Goal: Task Accomplishment & Management: Complete application form

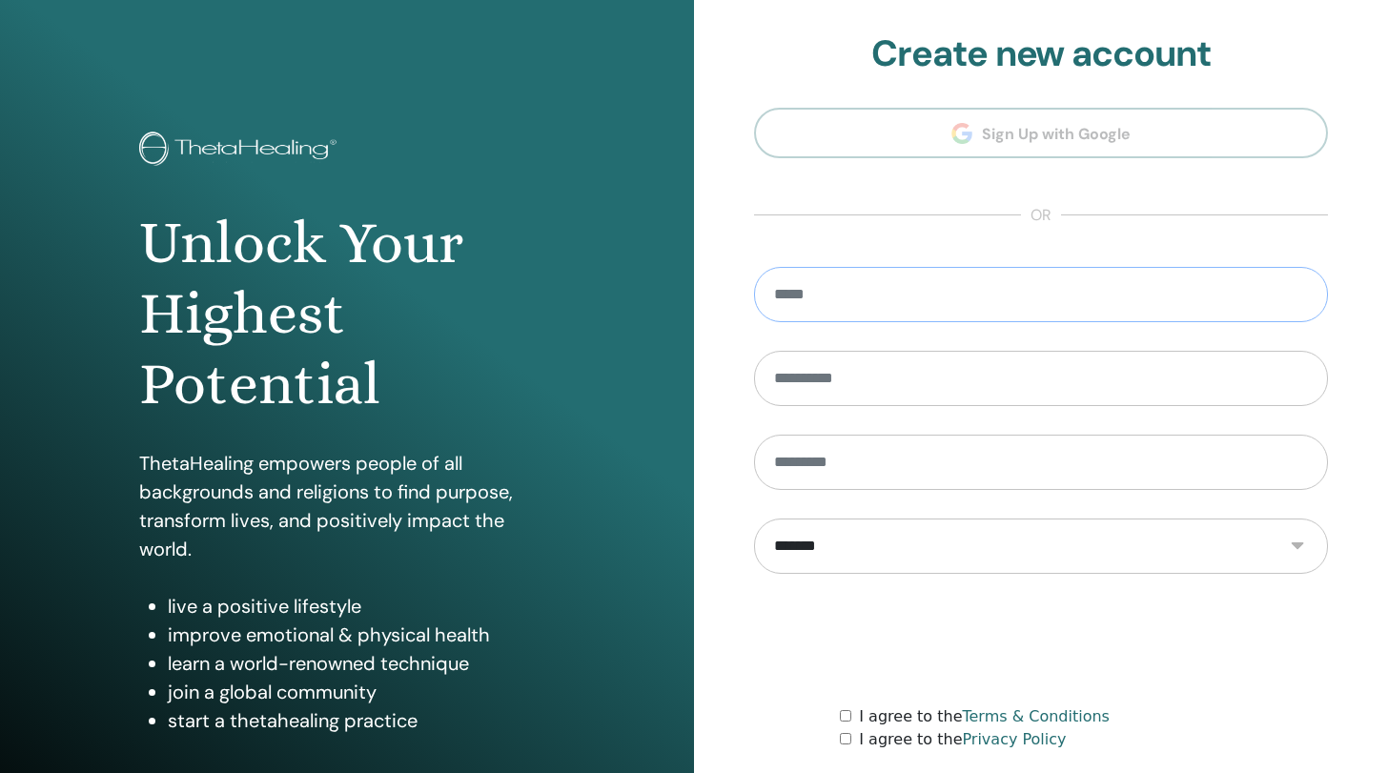
type input "**********"
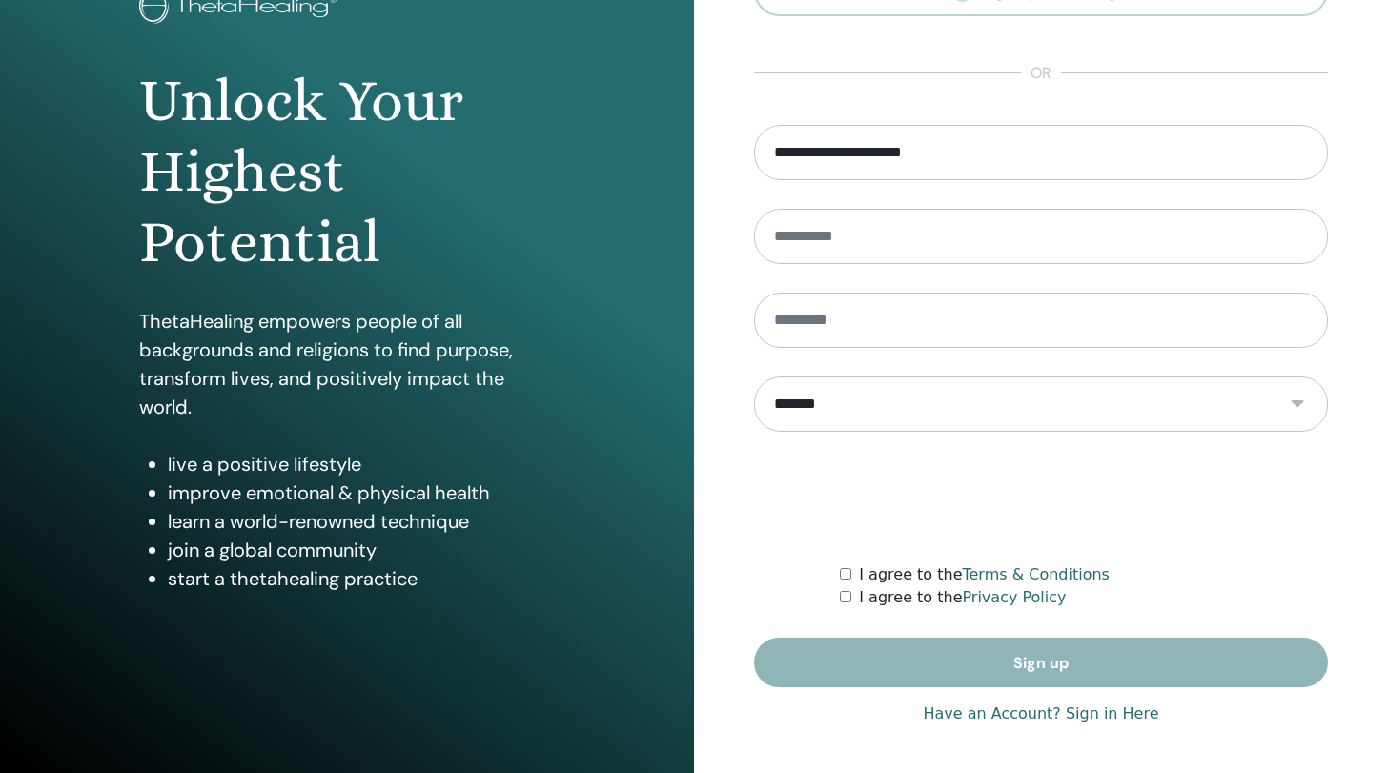
scroll to position [142, 0]
click at [1100, 709] on link "Have an Account? Sign in Here" at bounding box center [1041, 714] width 236 height 23
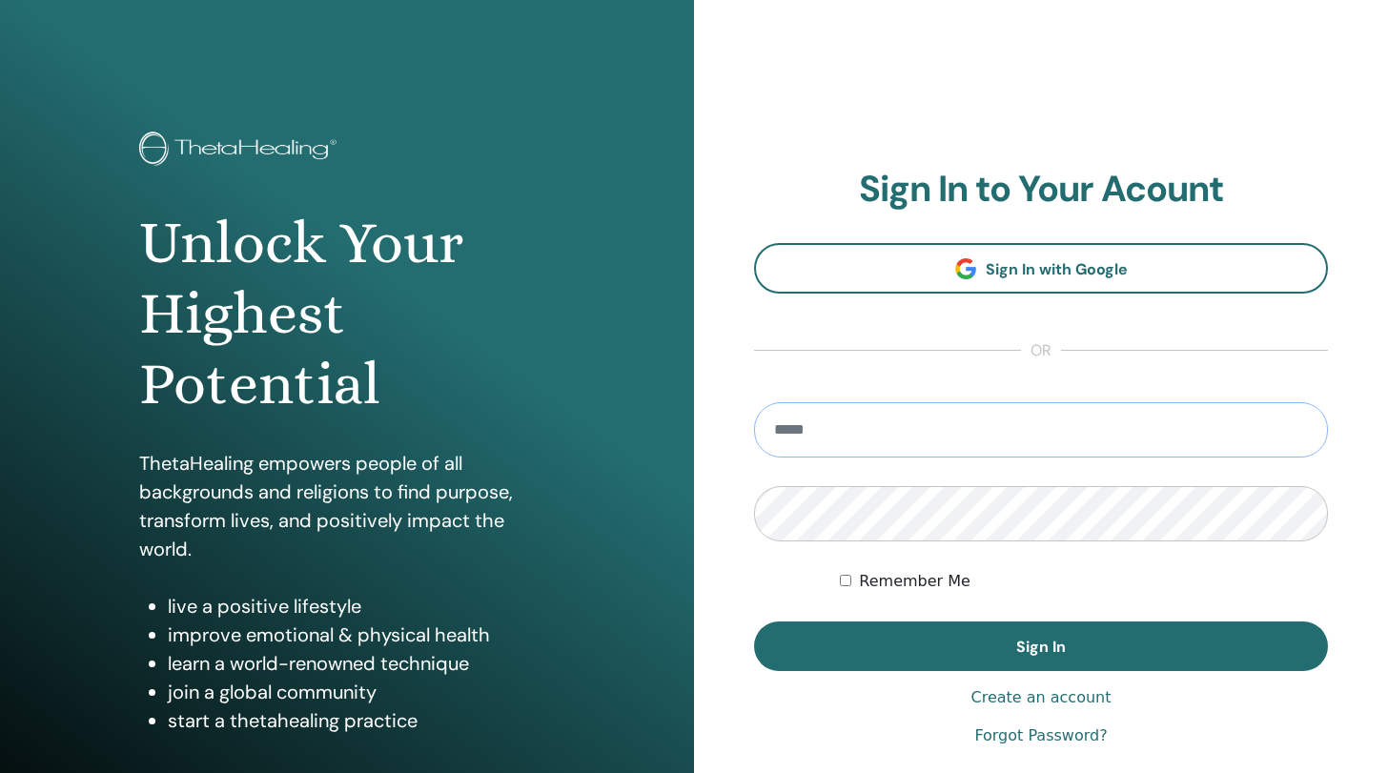
type input "**********"
click at [1041, 646] on button "Sign In" at bounding box center [1041, 647] width 574 height 50
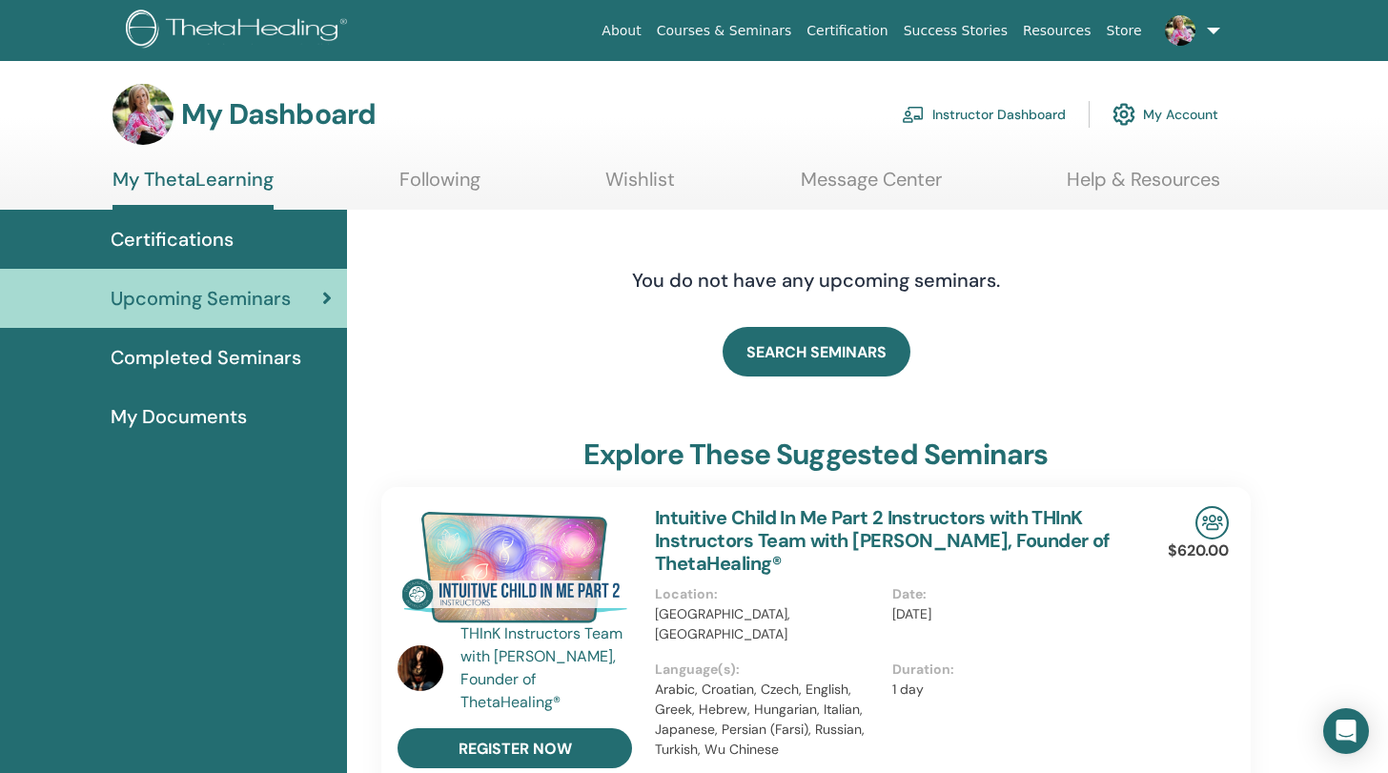
click at [191, 237] on span "Certifications" at bounding box center [172, 239] width 123 height 29
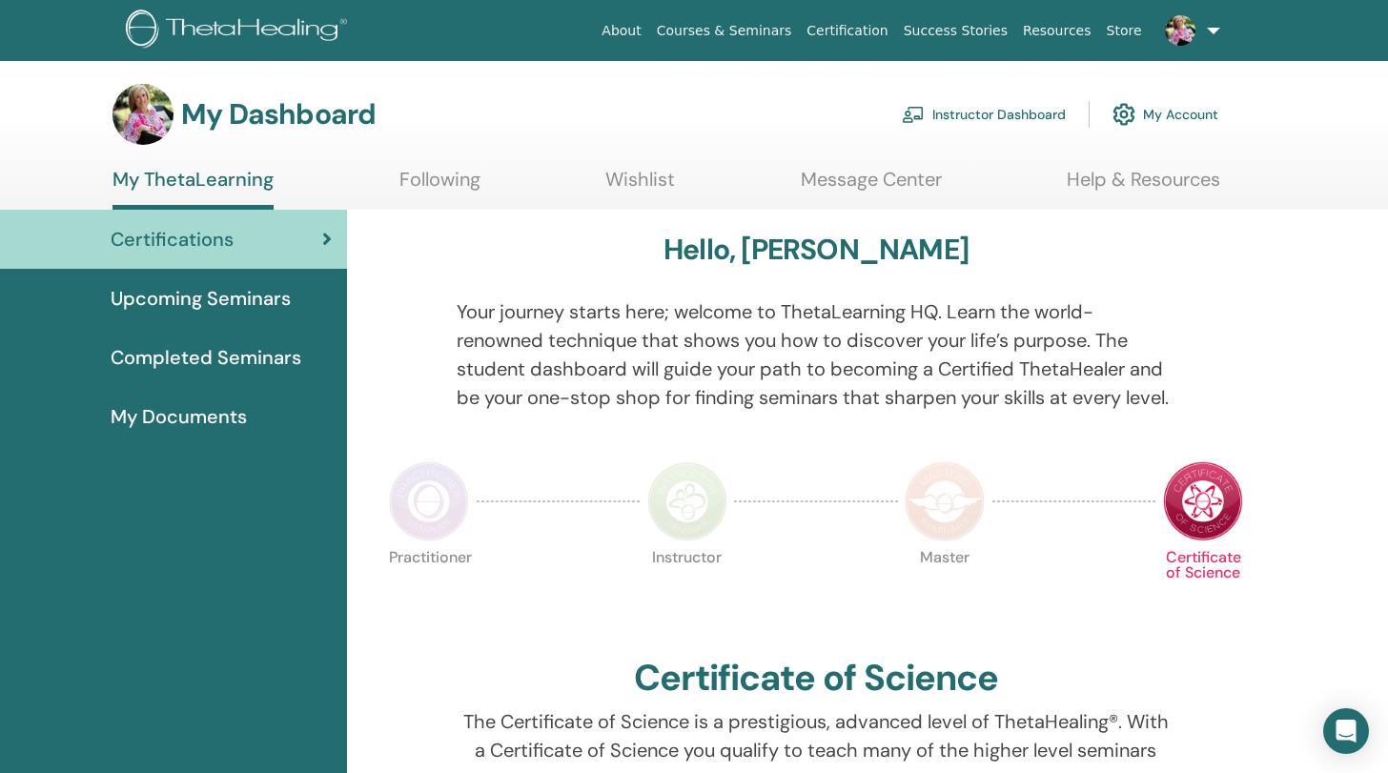
click at [959, 113] on link "Instructor Dashboard" at bounding box center [984, 114] width 164 height 42
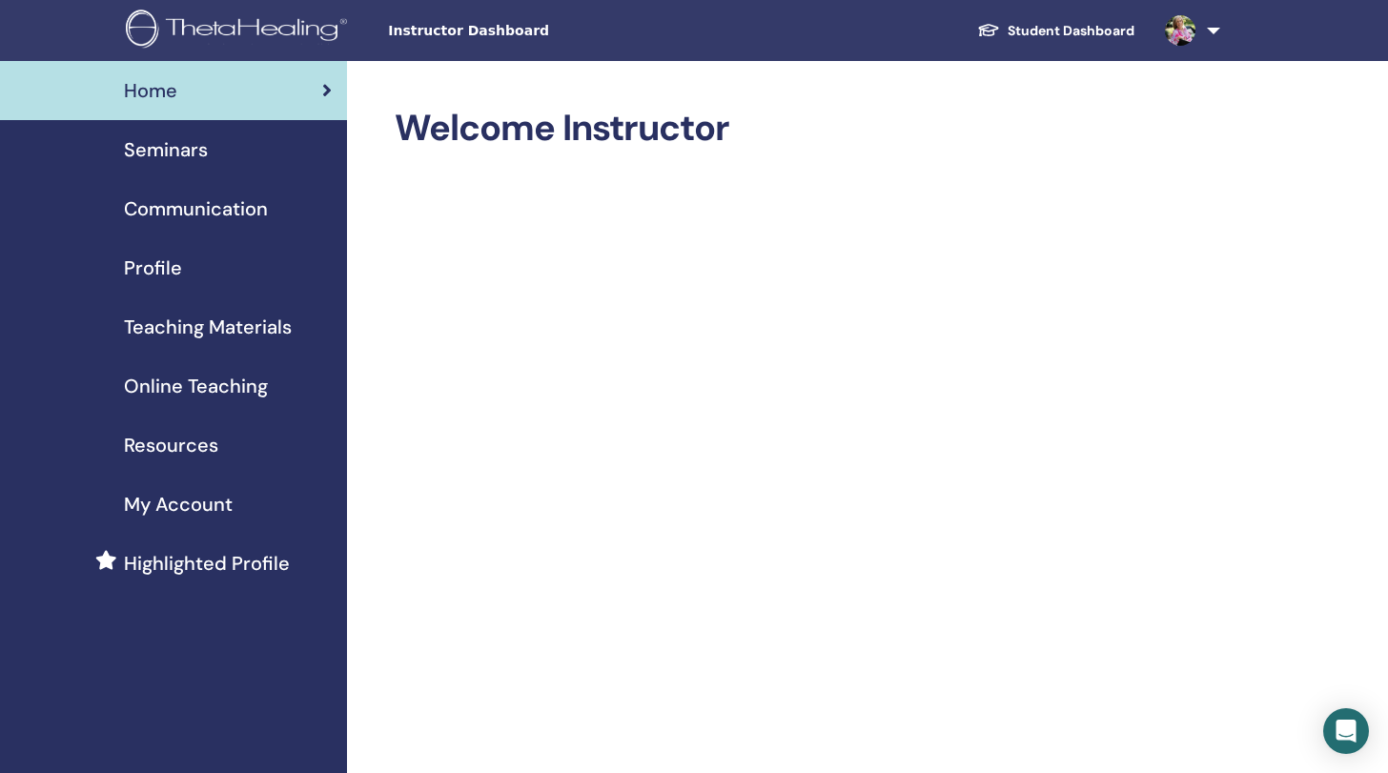
click at [188, 152] on span "Seminars" at bounding box center [166, 149] width 84 height 29
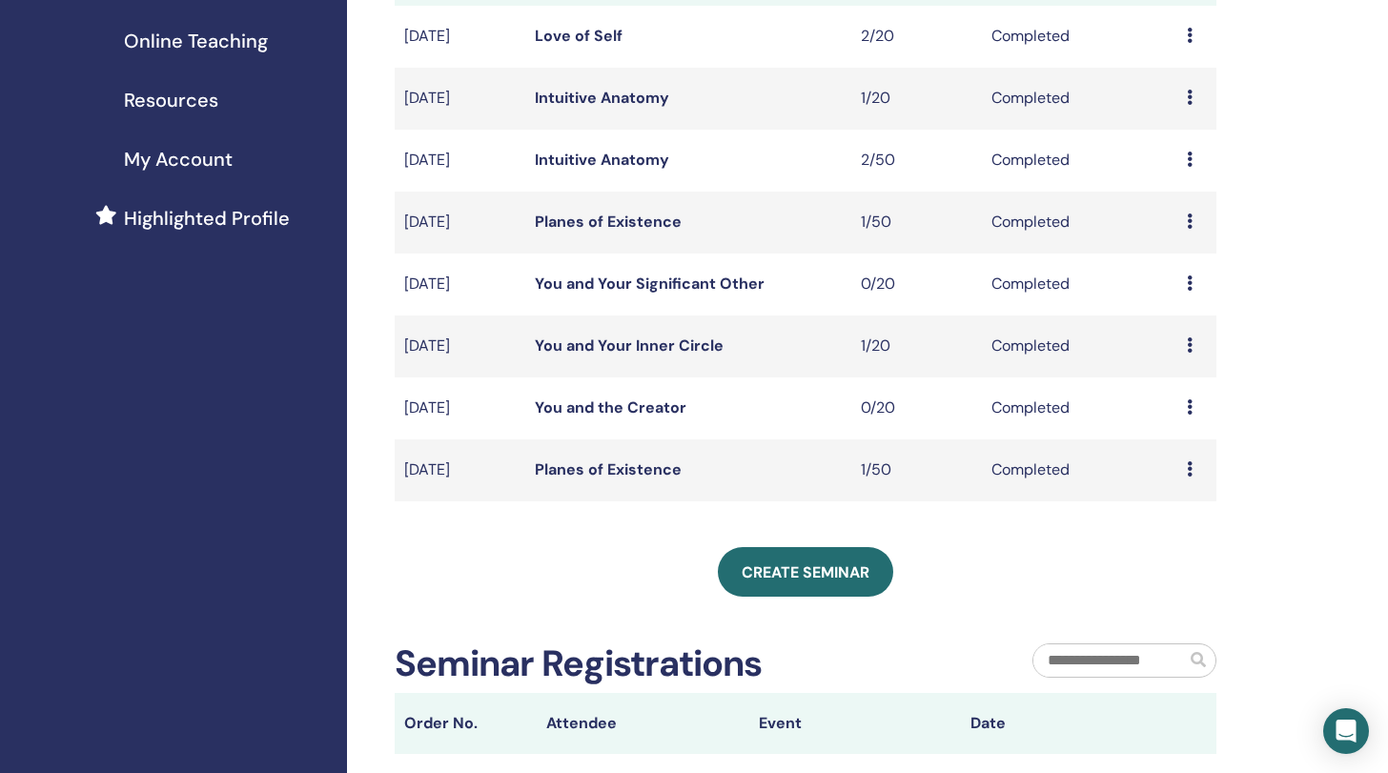
scroll to position [523, 0]
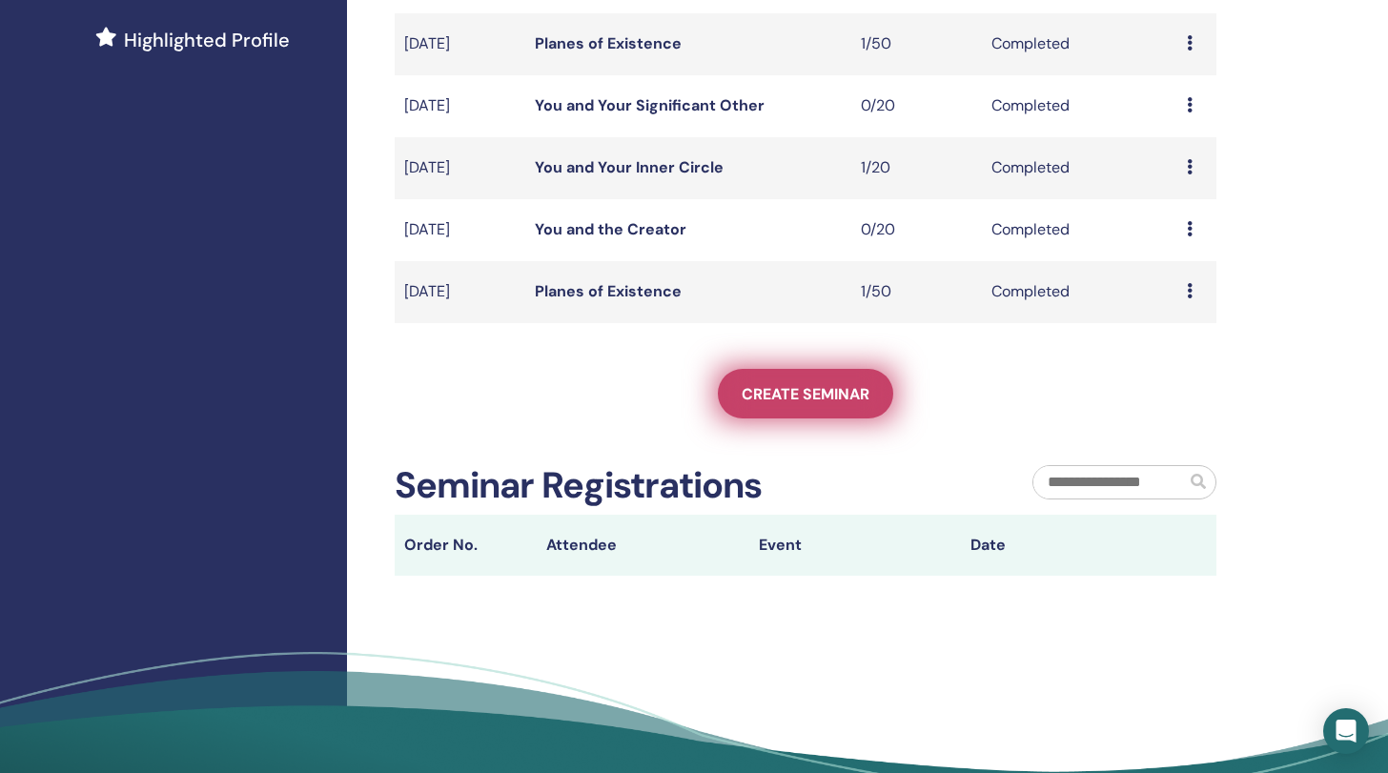
click at [796, 387] on span "Create seminar" at bounding box center [806, 394] width 128 height 20
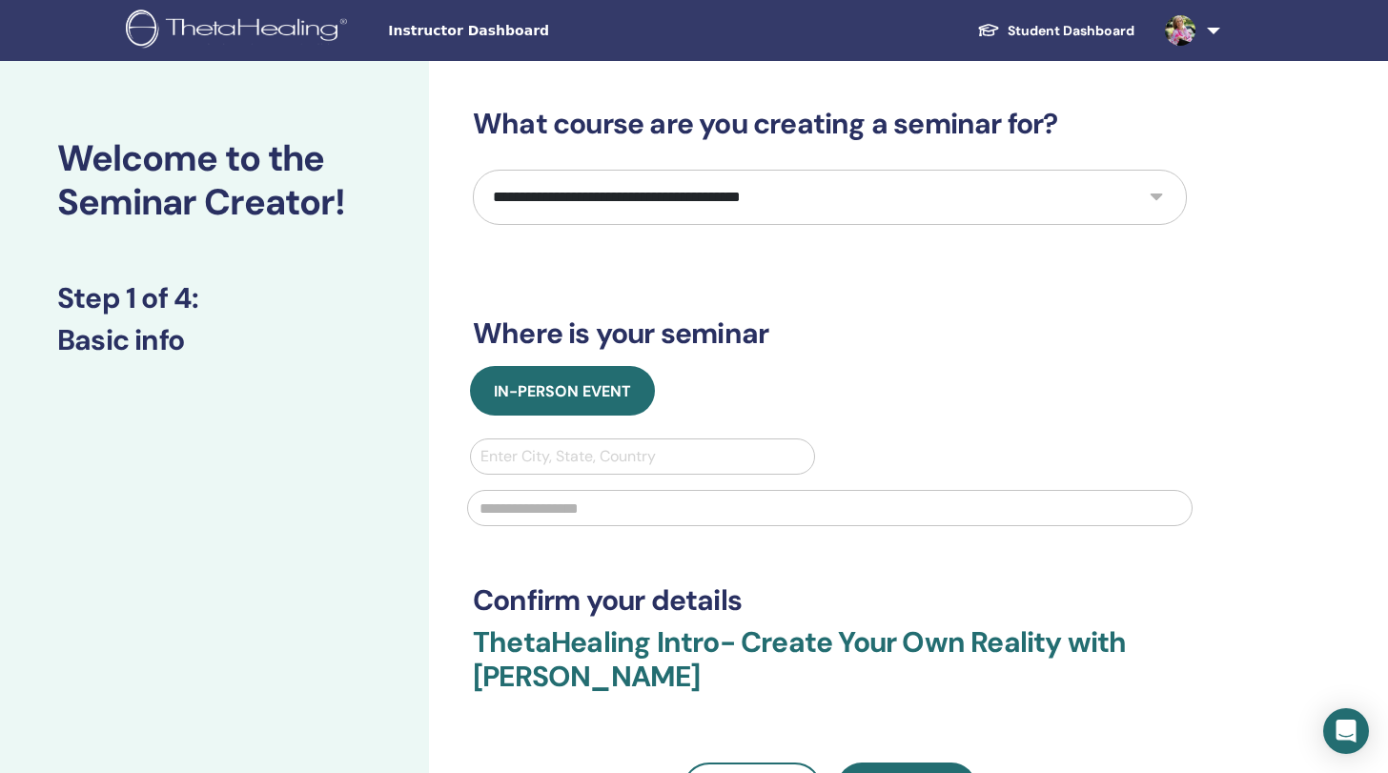
select select "*"
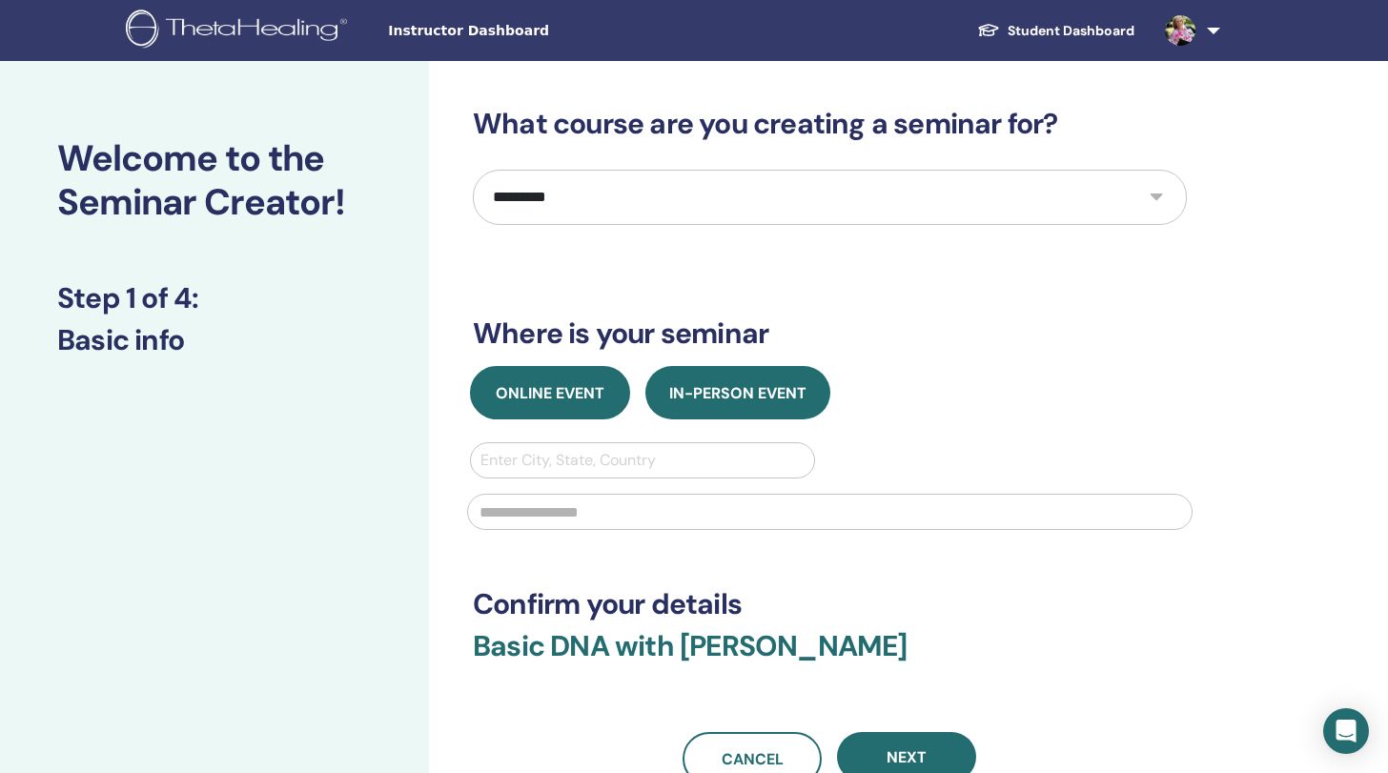
click at [552, 393] on span "Online Event" at bounding box center [550, 393] width 109 height 20
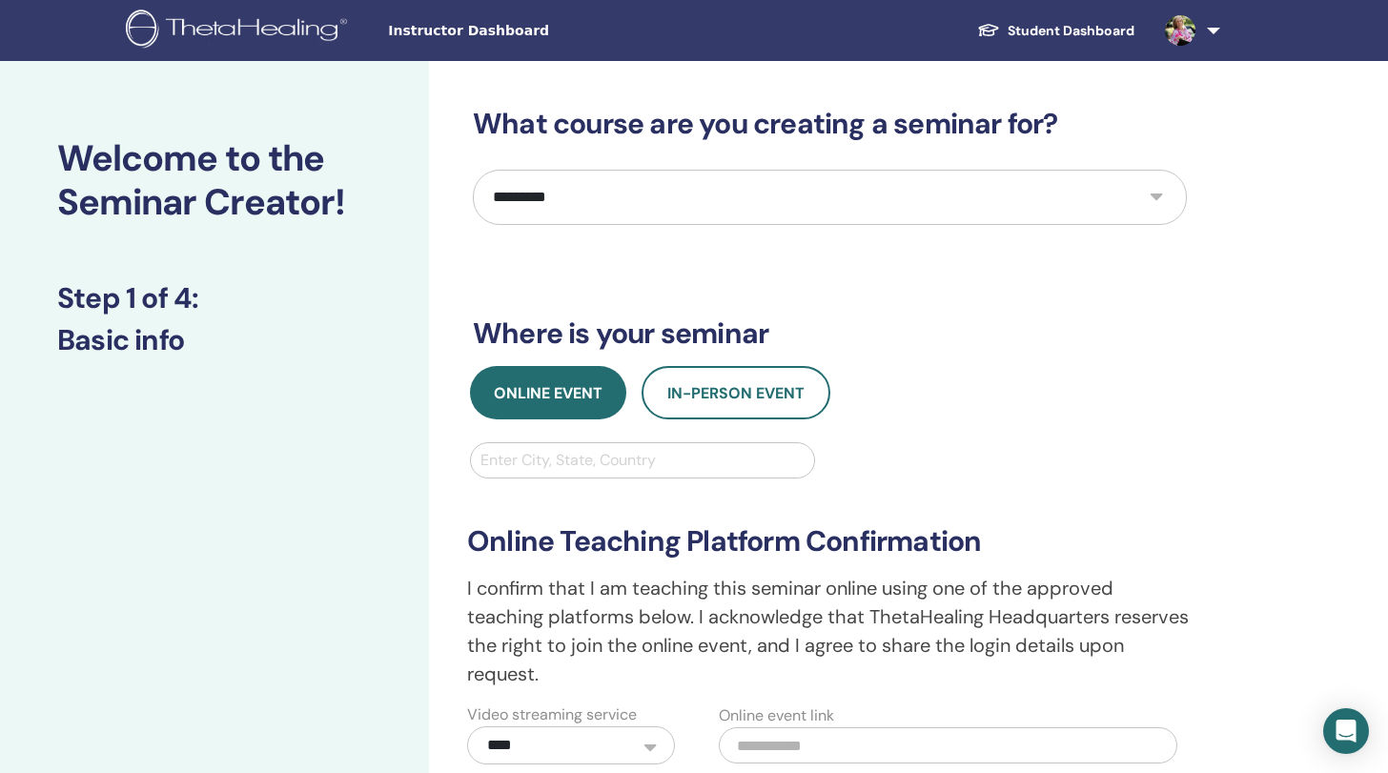
click at [529, 464] on div "Enter City, State, Country" at bounding box center [643, 460] width 324 height 23
type input "**********"
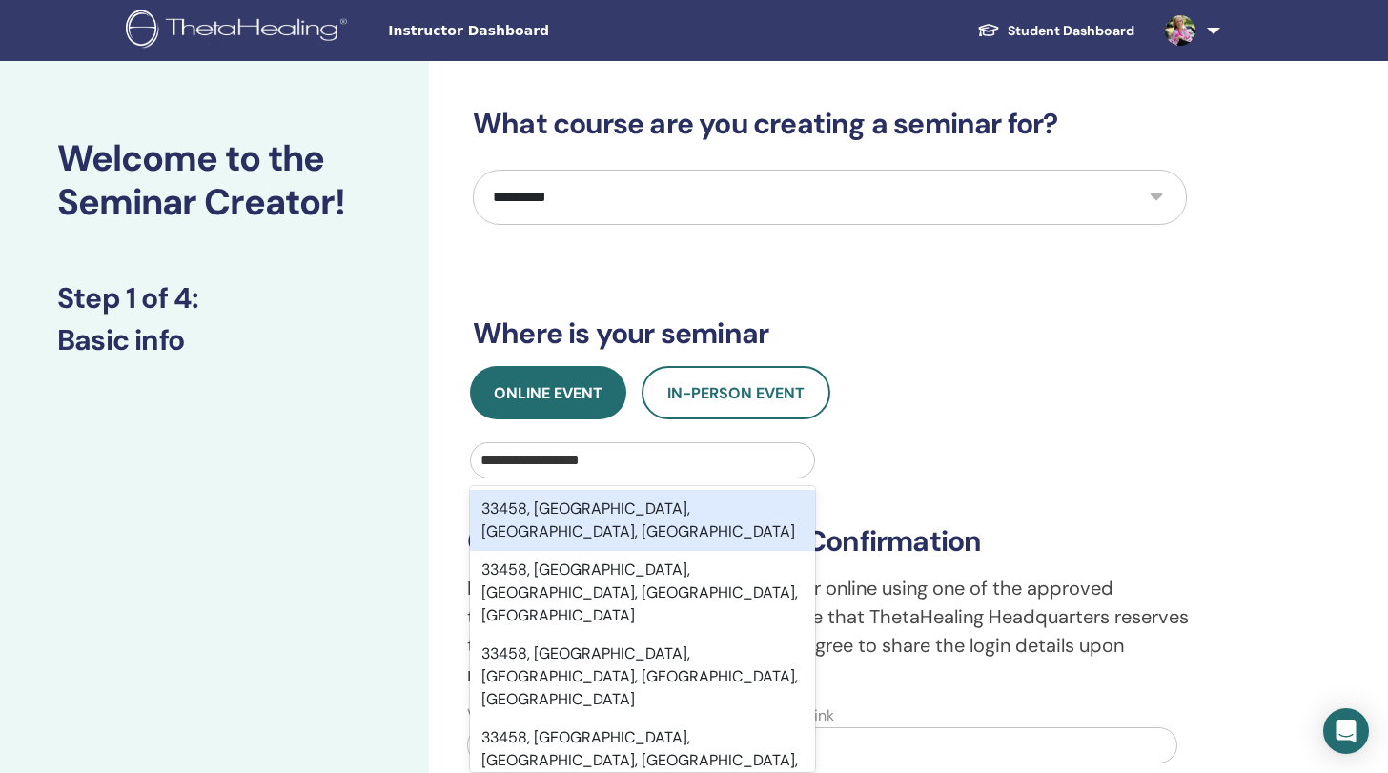
click at [638, 503] on div "33458, Jupiter, FL, USA" at bounding box center [642, 520] width 345 height 61
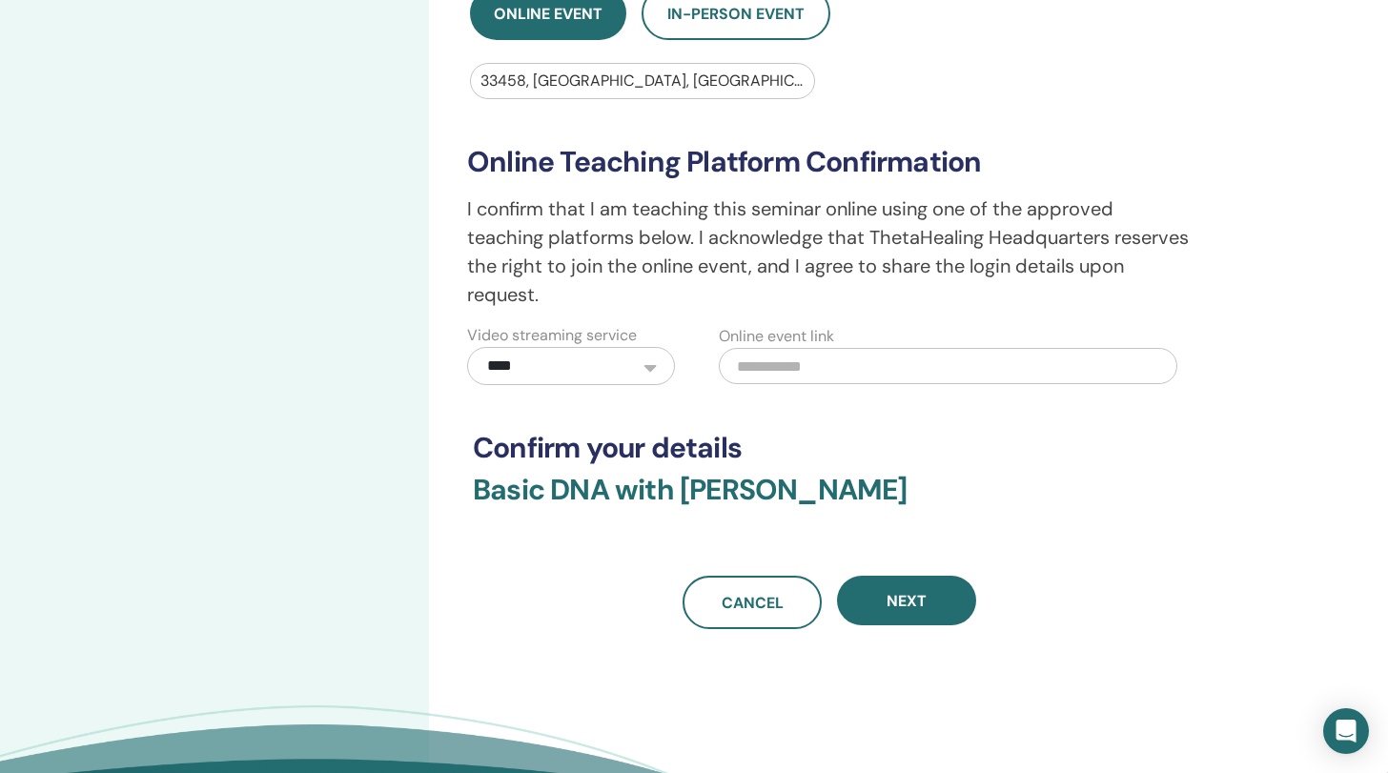
scroll to position [387, 0]
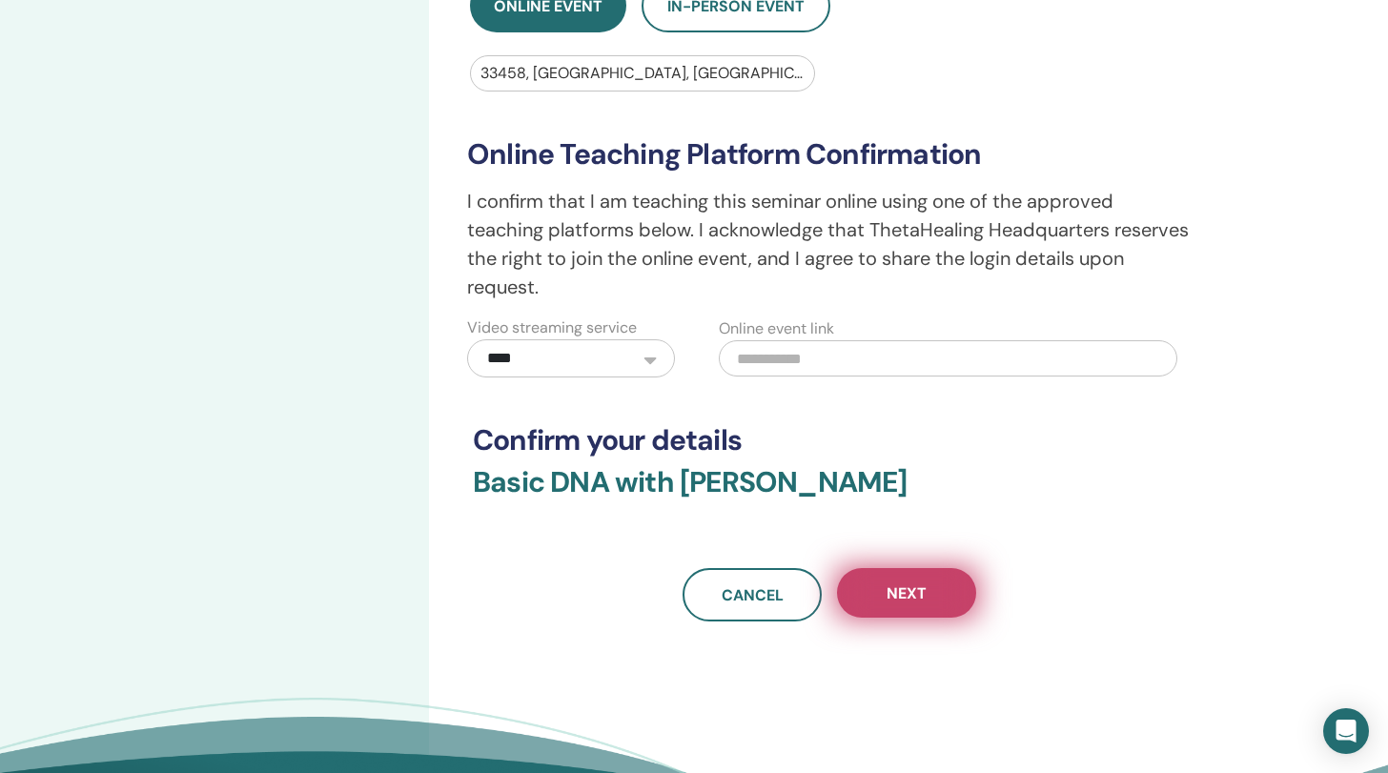
click at [931, 593] on button "Next" at bounding box center [906, 593] width 139 height 50
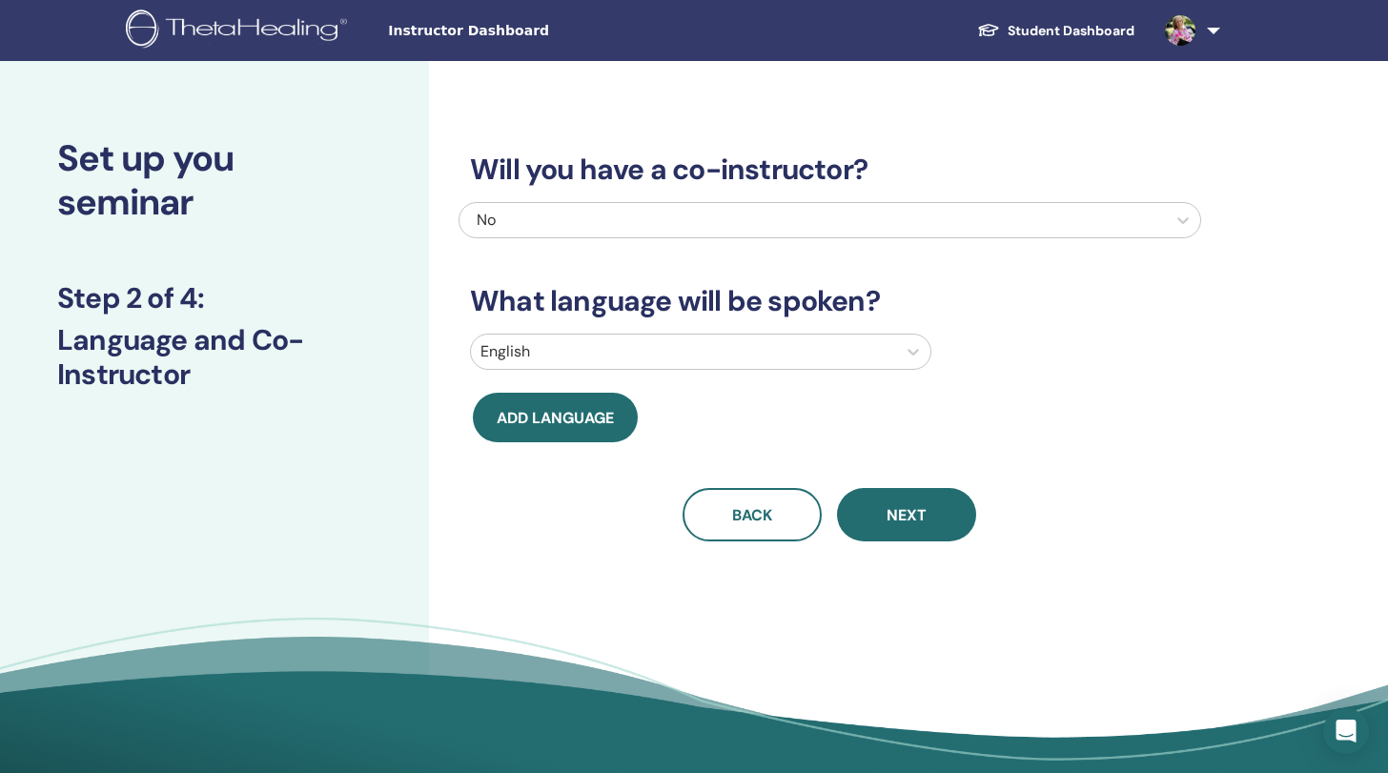
scroll to position [0, 0]
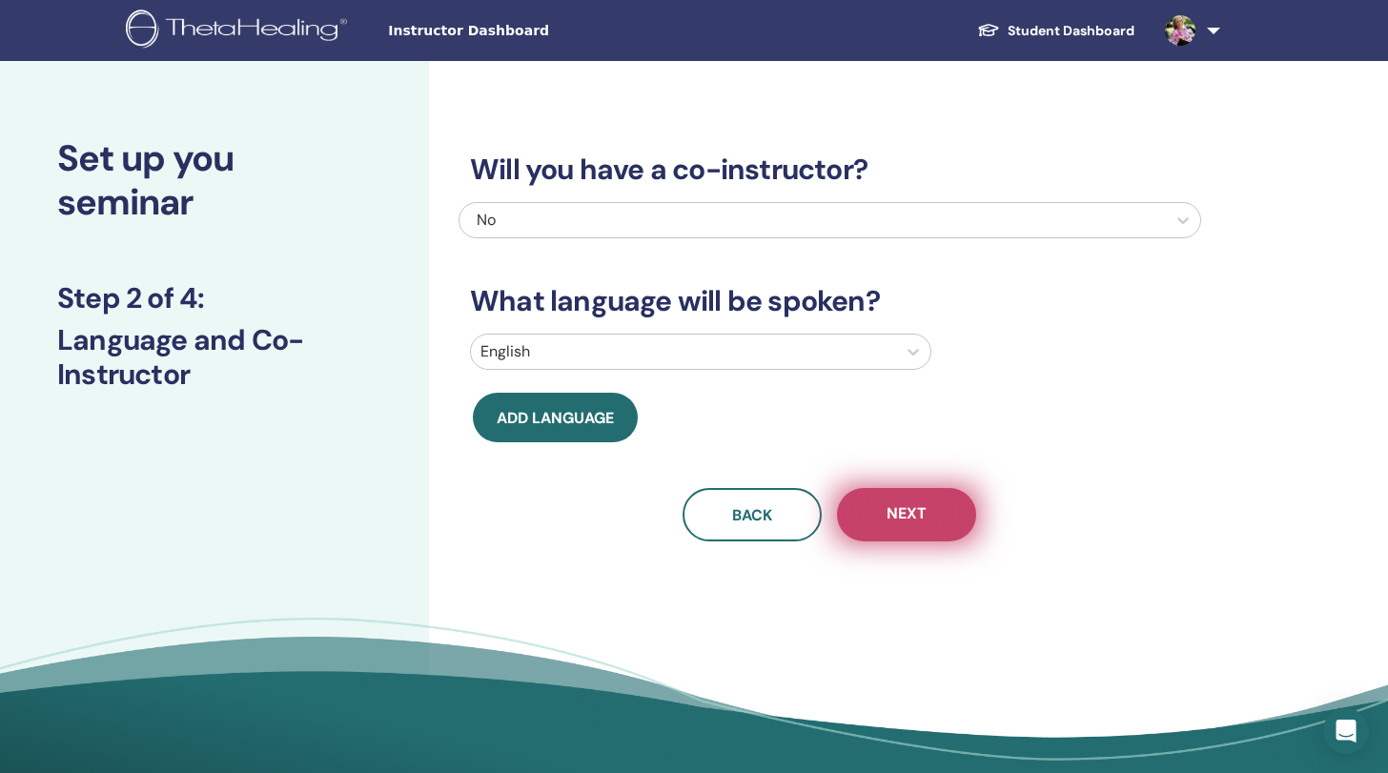
click at [899, 517] on span "Next" at bounding box center [907, 515] width 40 height 24
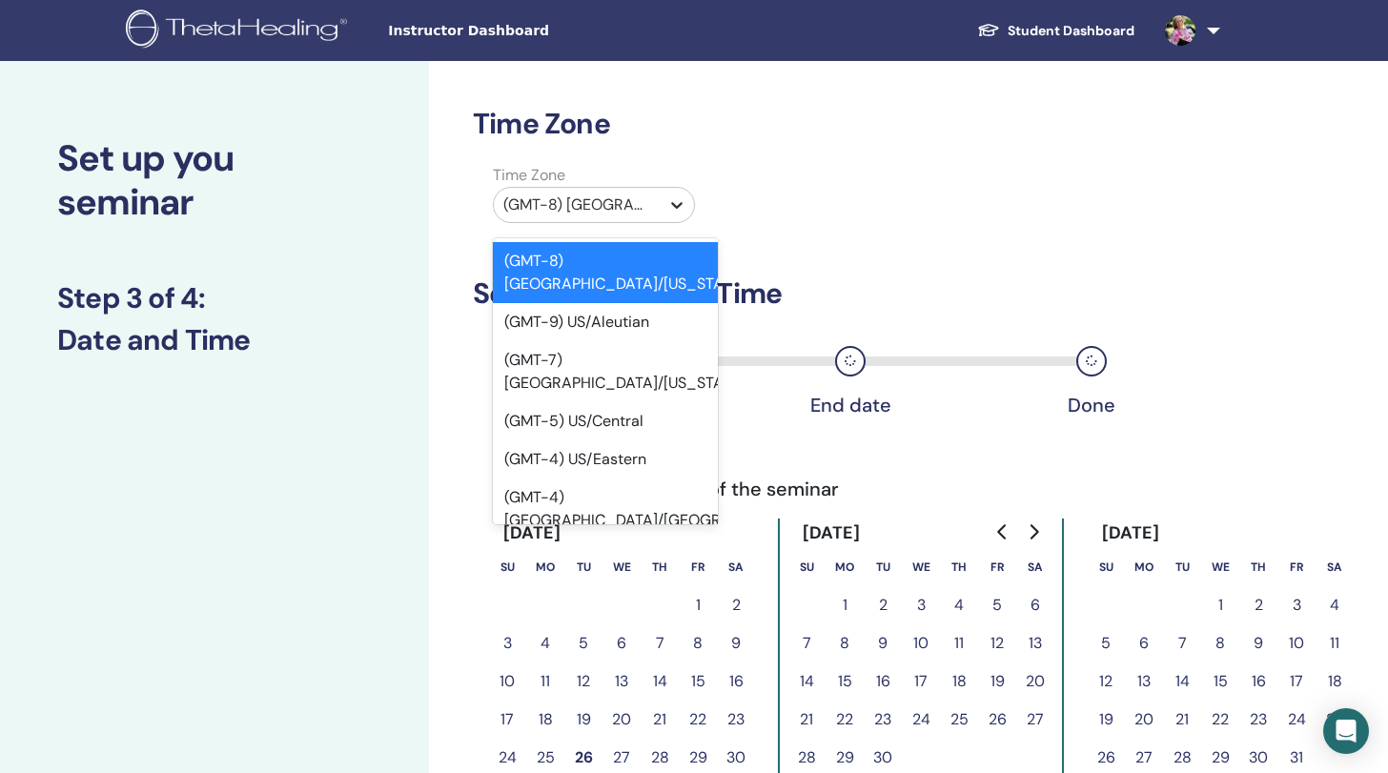
click at [674, 199] on icon at bounding box center [676, 204] width 19 height 19
click at [661, 441] on div "(GMT-4) US/Eastern" at bounding box center [605, 460] width 225 height 38
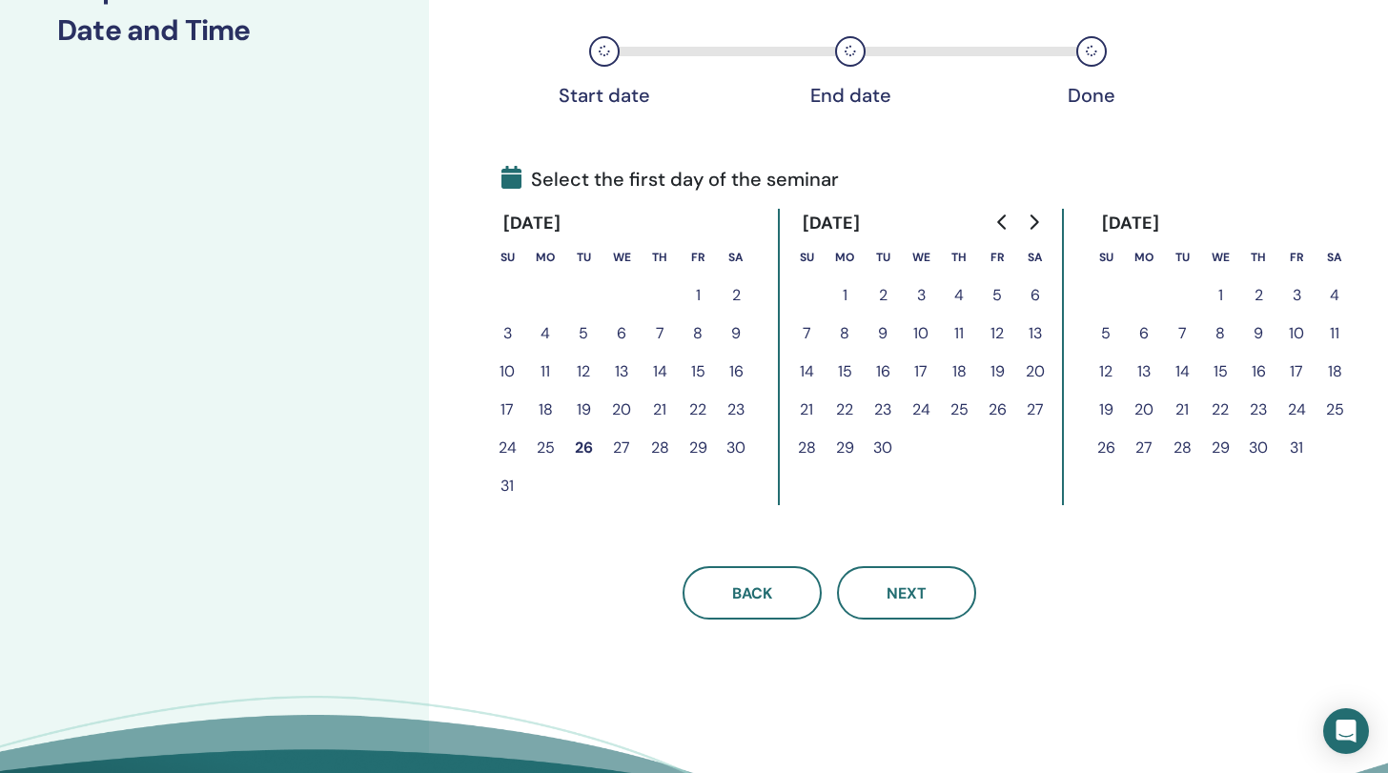
scroll to position [331, 0]
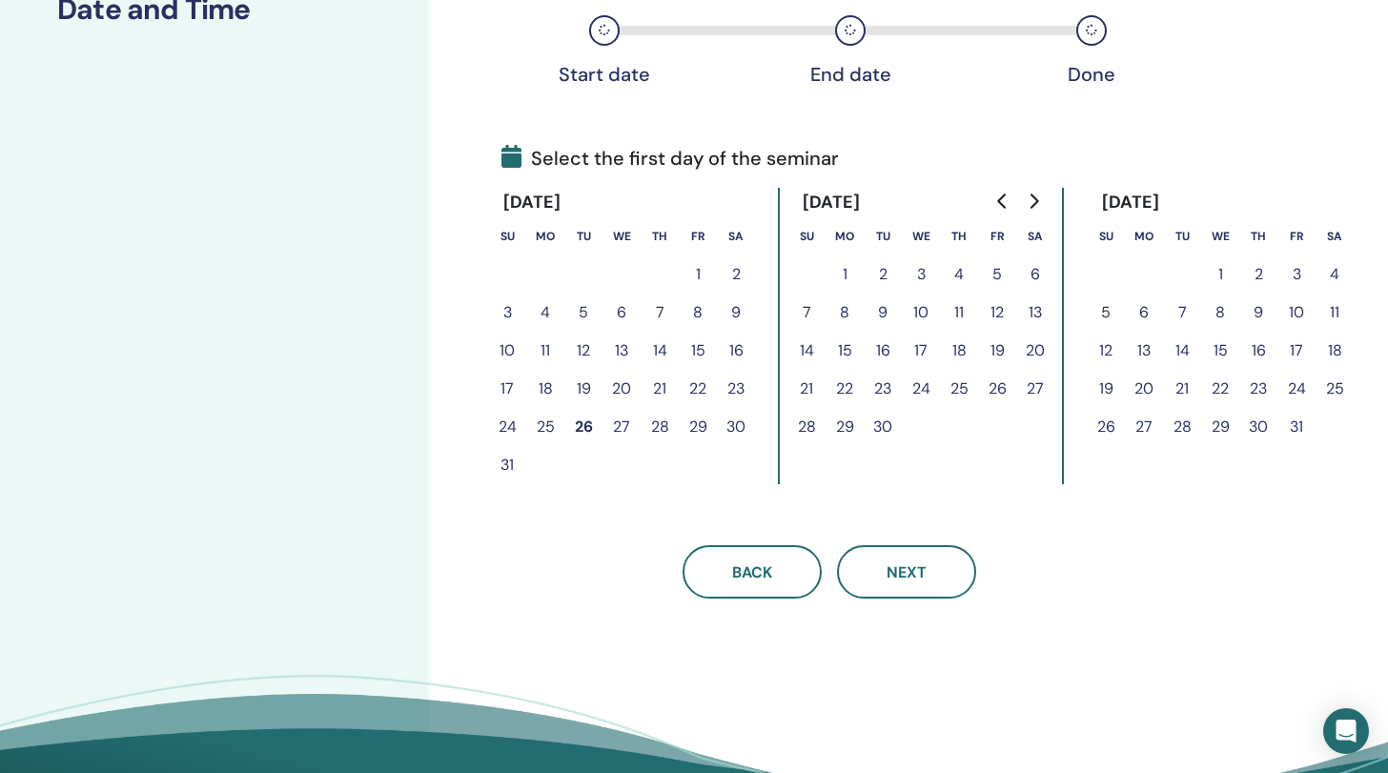
click at [999, 393] on button "26" at bounding box center [997, 389] width 38 height 38
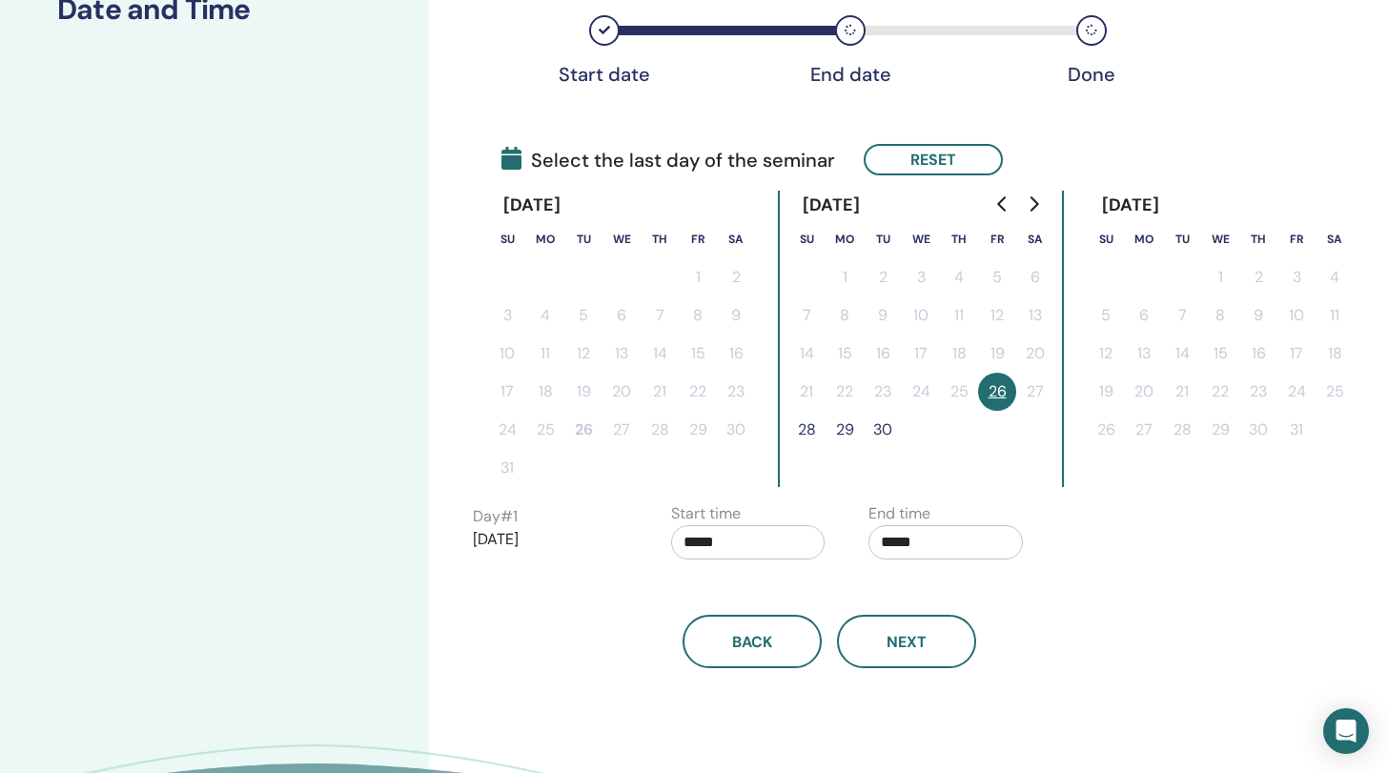
click at [807, 428] on button "28" at bounding box center [807, 430] width 38 height 38
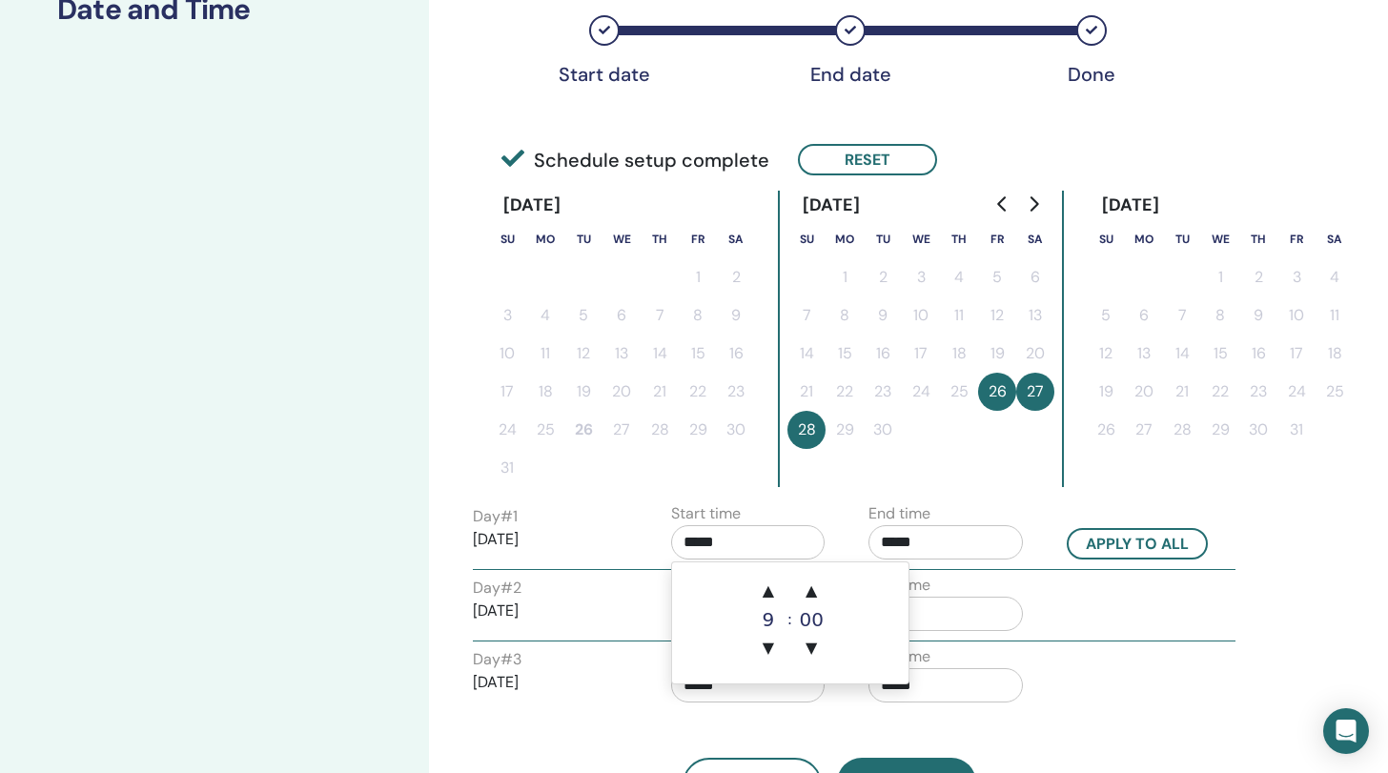
click at [700, 545] on input "*****" at bounding box center [748, 542] width 154 height 34
click at [769, 593] on span "▲" at bounding box center [768, 591] width 38 height 38
type input "*****"
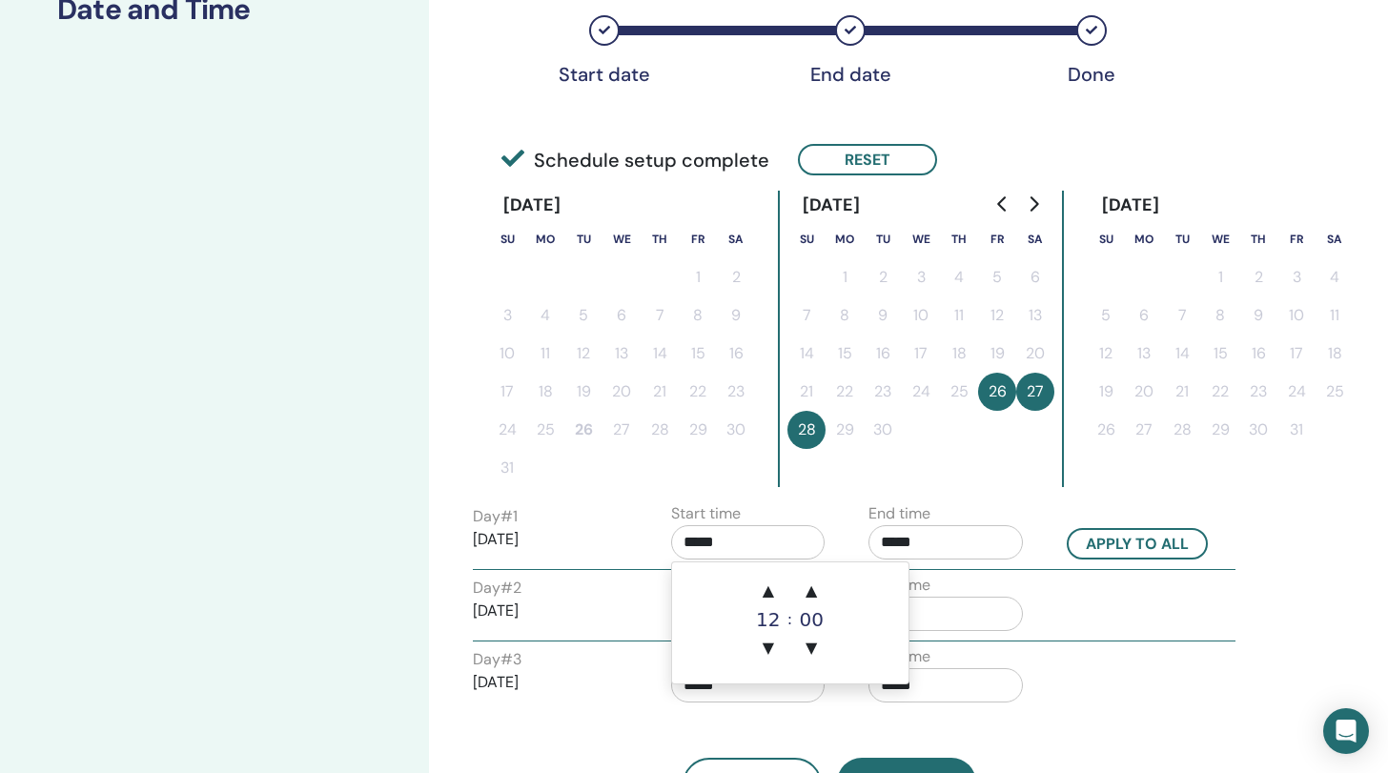
click at [899, 544] on input "*****" at bounding box center [946, 542] width 154 height 34
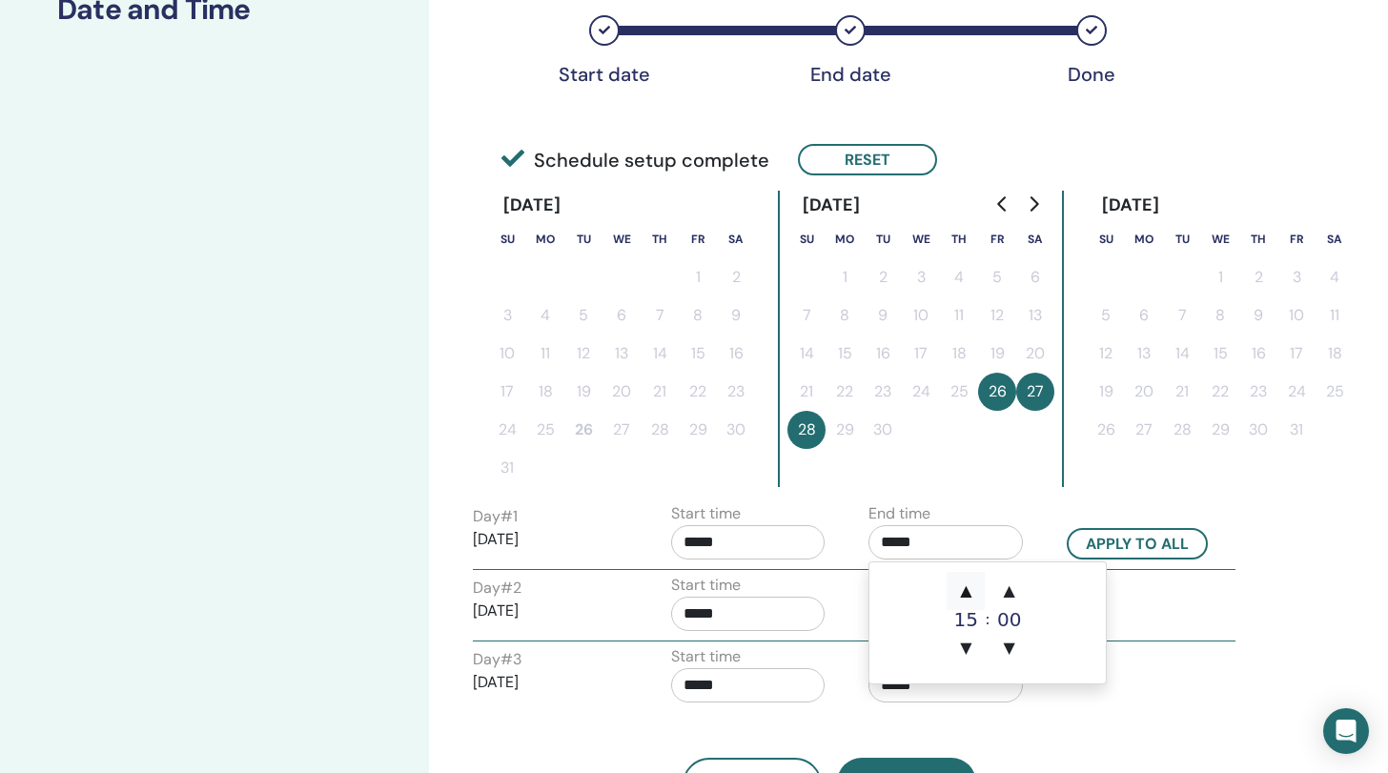
click at [972, 594] on span "▲" at bounding box center [966, 591] width 38 height 38
click at [971, 594] on span "▲" at bounding box center [966, 591] width 38 height 38
type input "*****"
click at [1107, 543] on button "Apply to all" at bounding box center [1137, 543] width 141 height 31
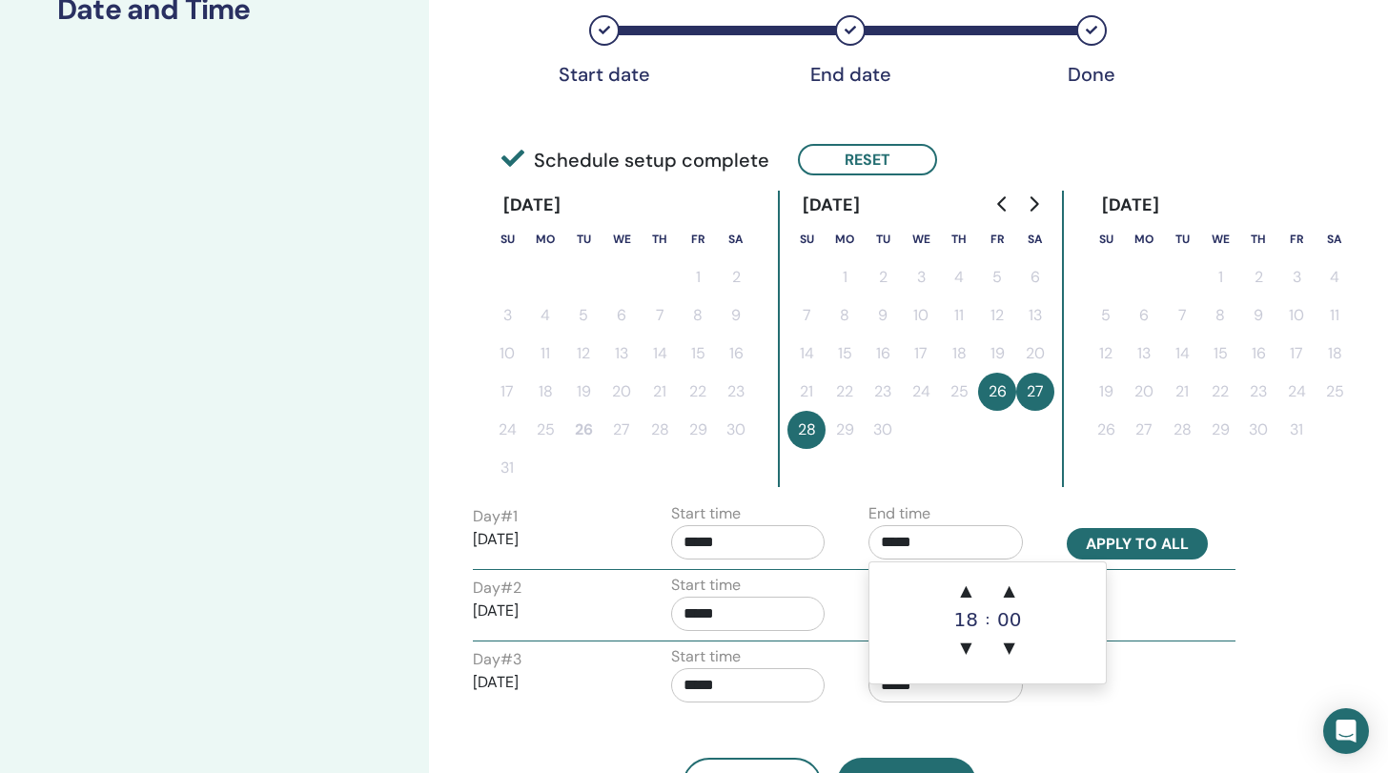
type input "*****"
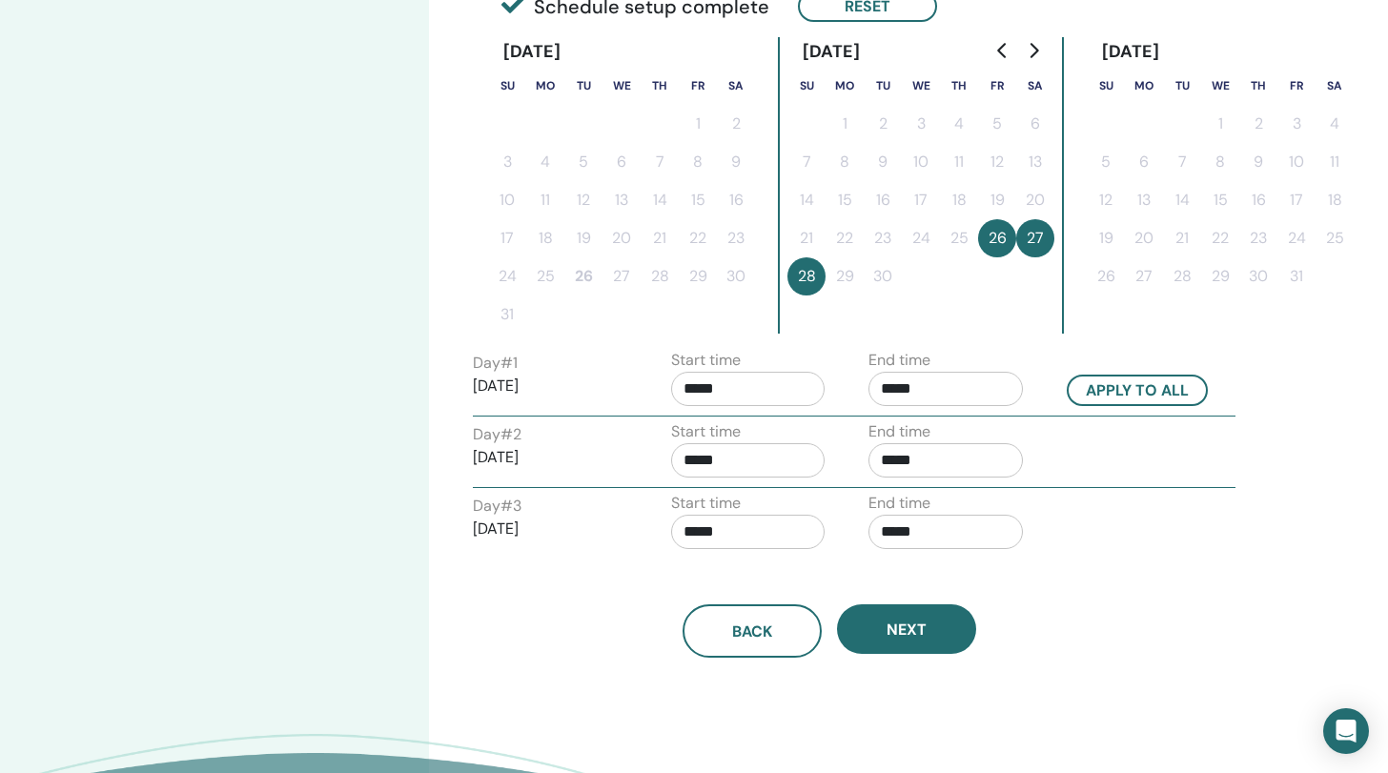
scroll to position [500, 0]
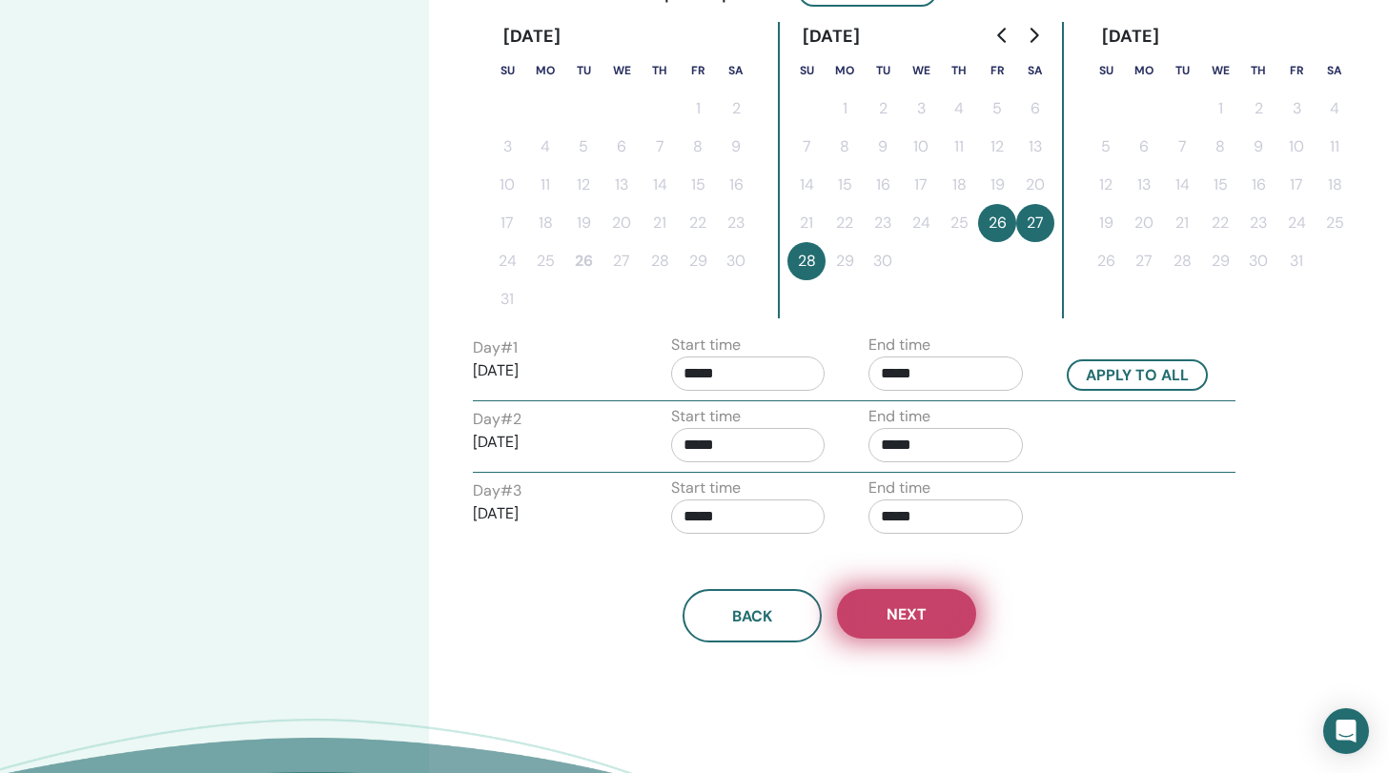
click at [911, 611] on span "Next" at bounding box center [907, 615] width 40 height 20
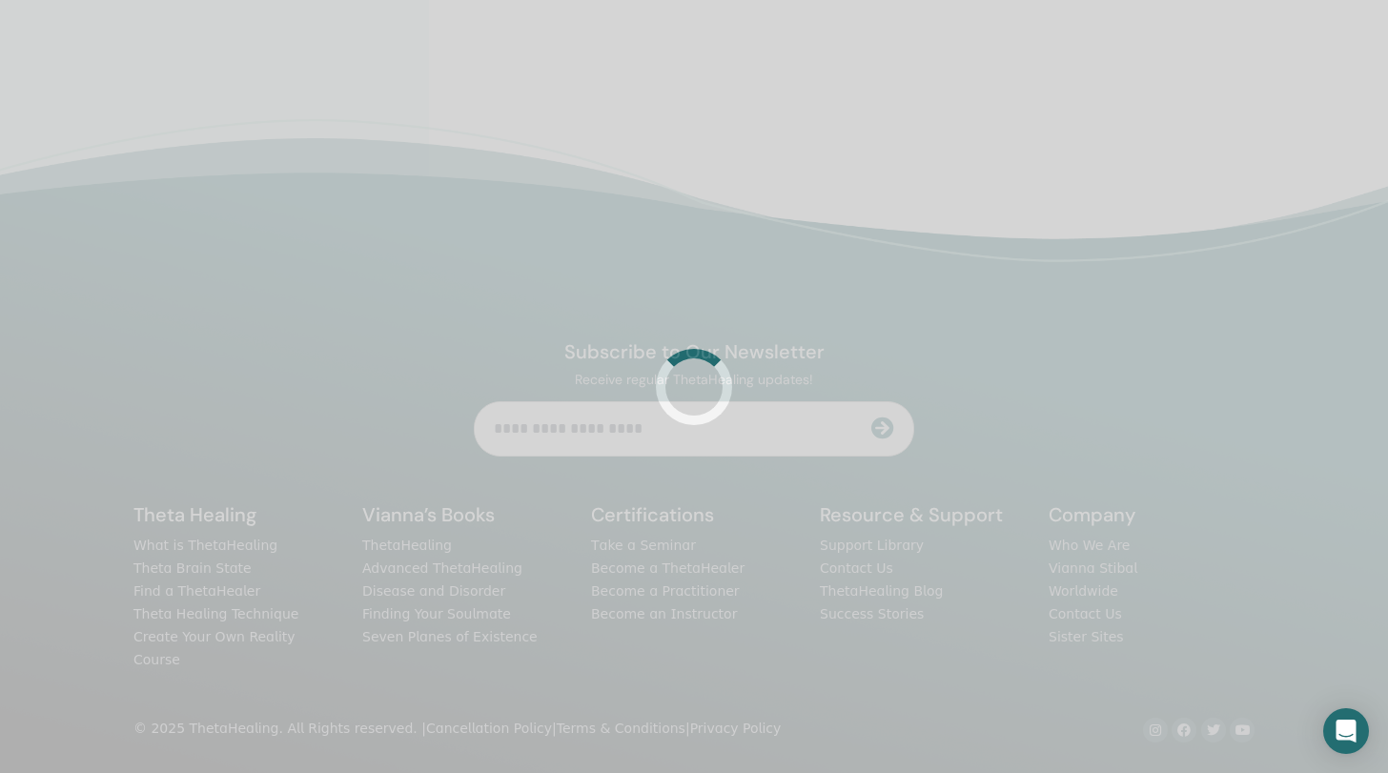
scroll to position [449, 0]
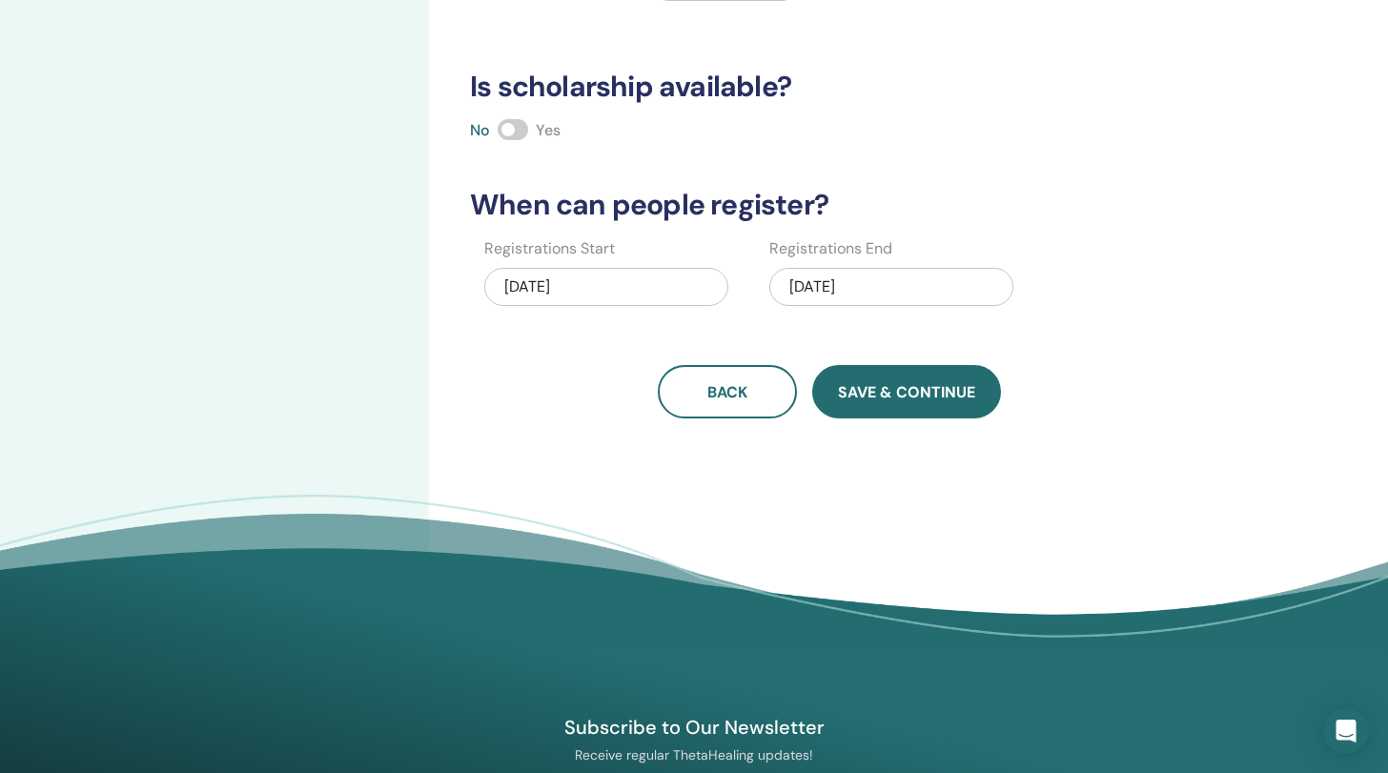
click at [889, 394] on span "Save & Continue" at bounding box center [906, 392] width 137 height 20
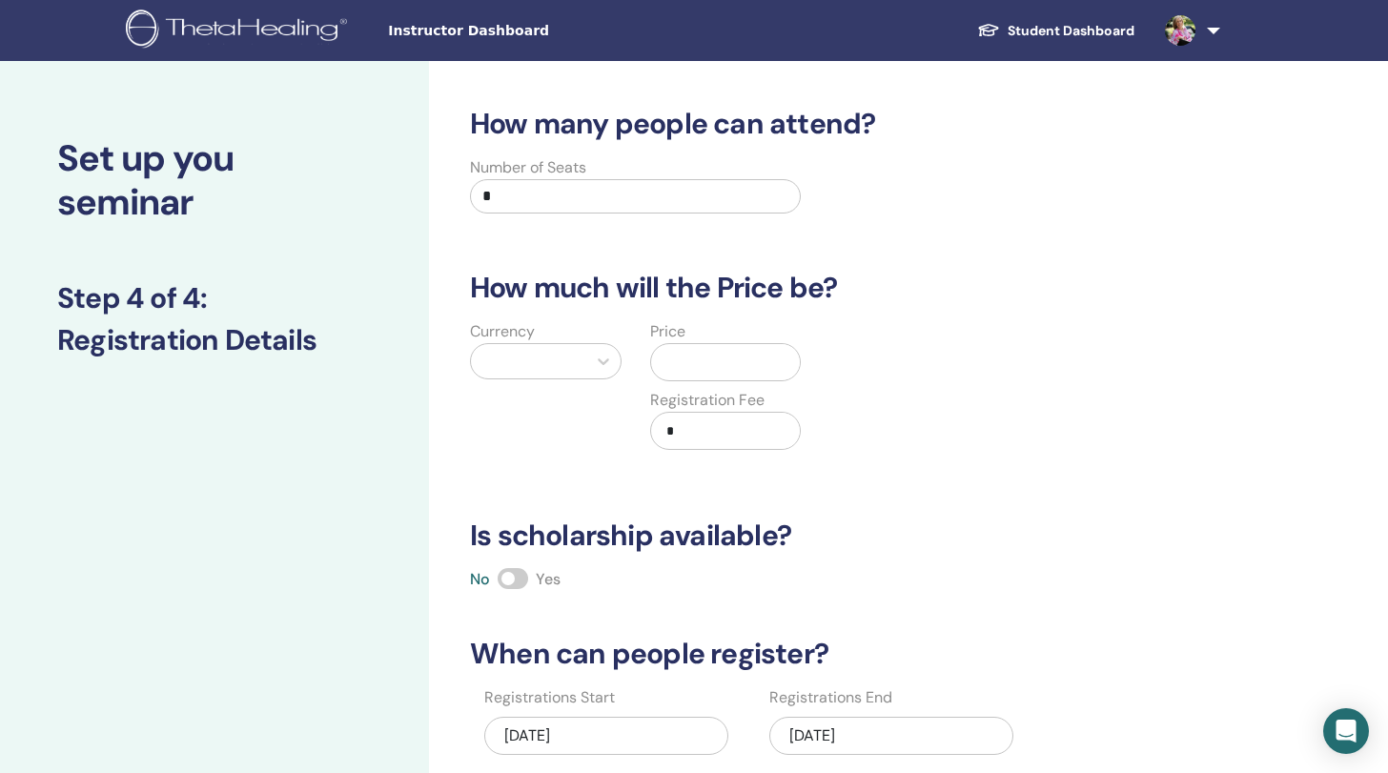
scroll to position [0, 0]
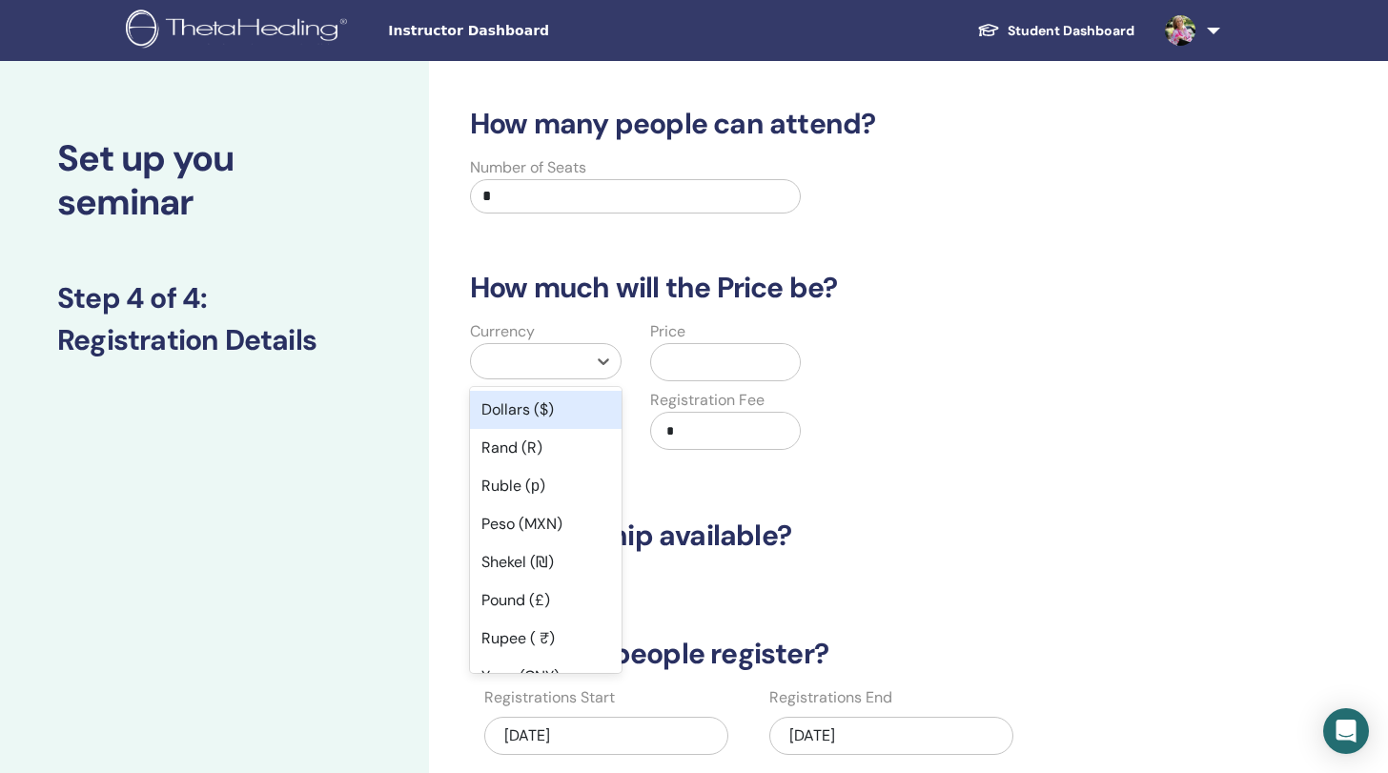
click at [548, 359] on div at bounding box center [529, 361] width 96 height 27
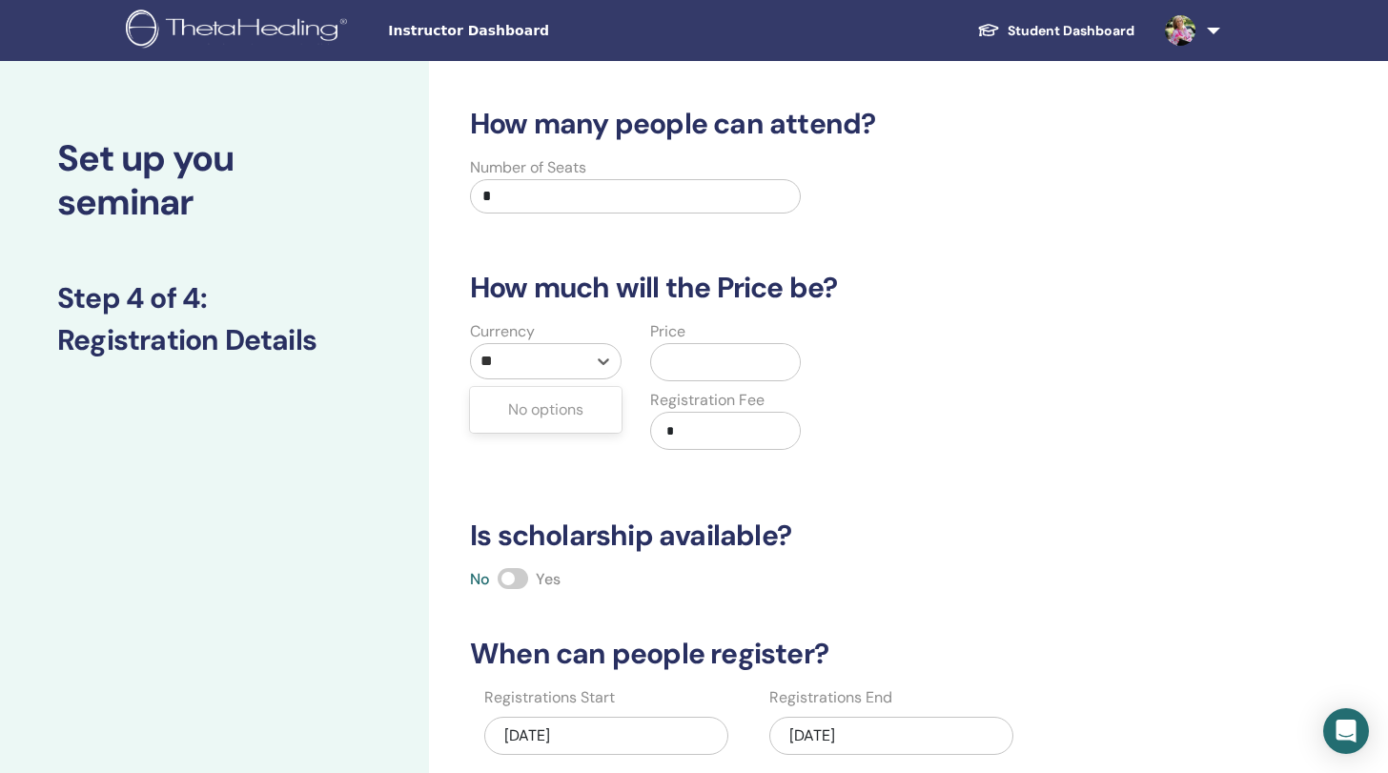
type input "*"
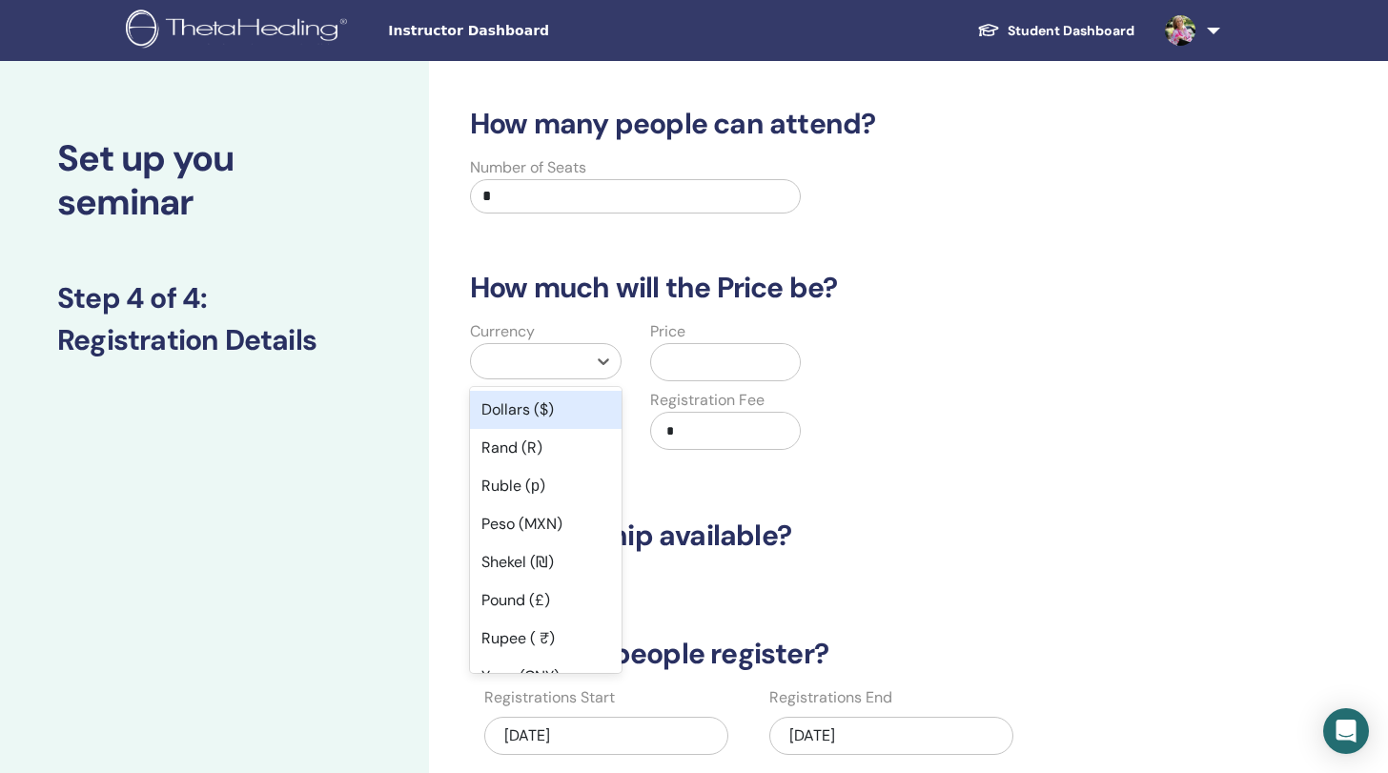
click at [517, 407] on div "Dollars ($)" at bounding box center [546, 410] width 152 height 38
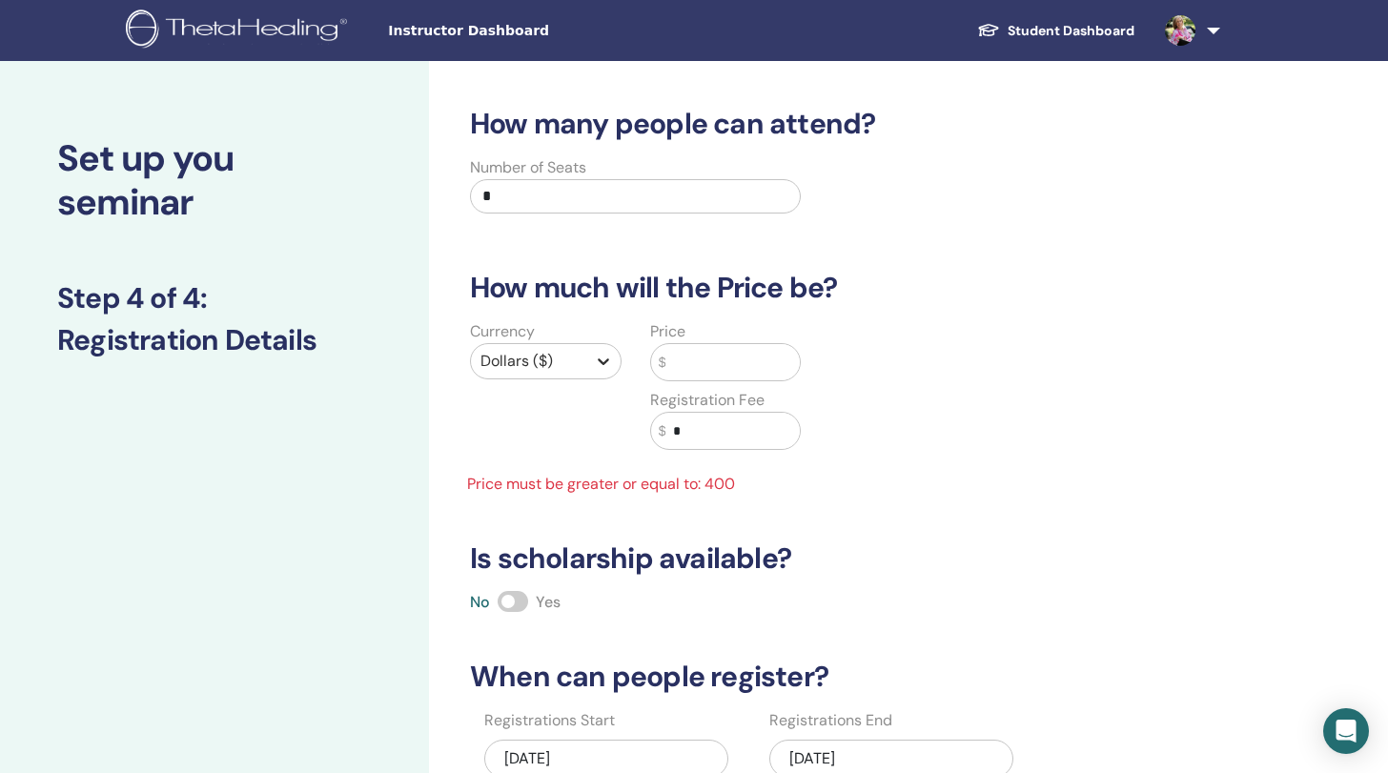
click at [596, 361] on icon at bounding box center [603, 361] width 19 height 19
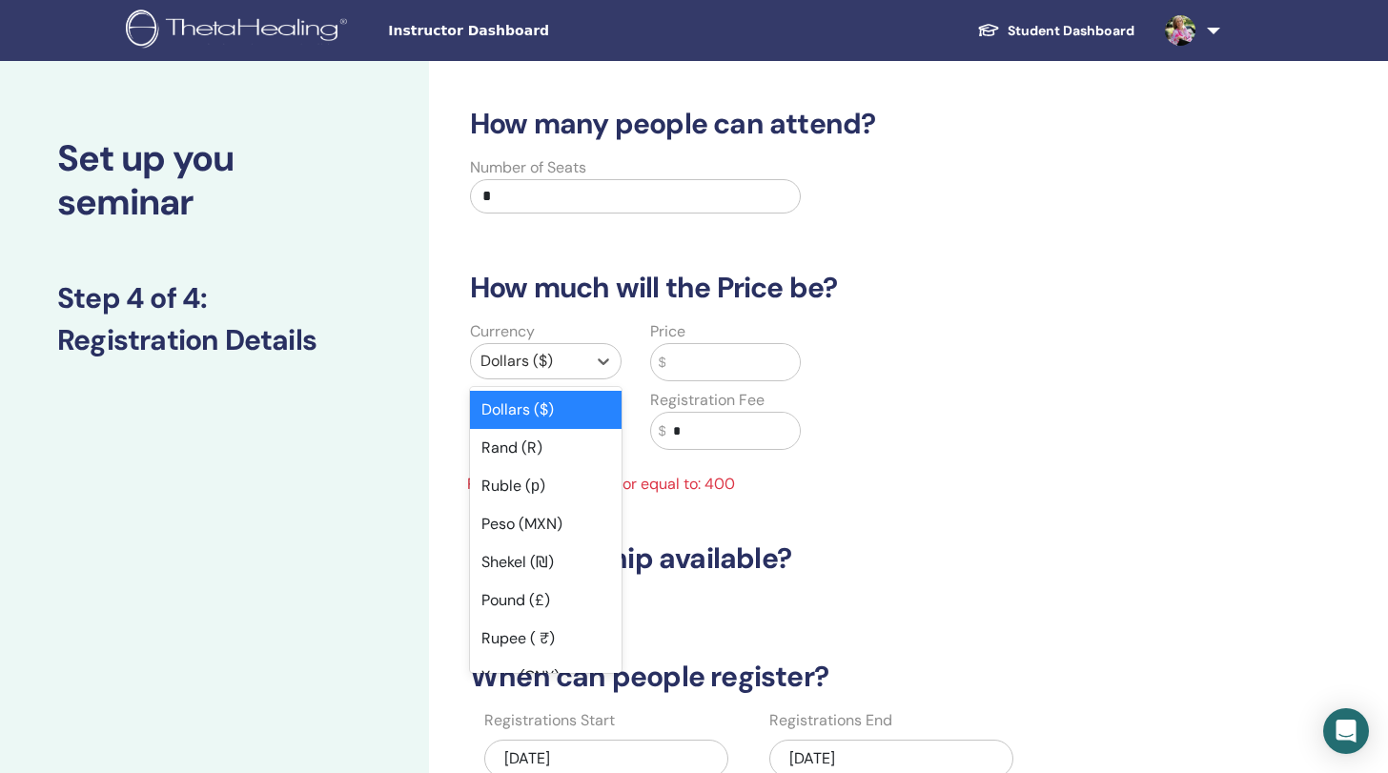
click at [520, 407] on div "Dollars ($)" at bounding box center [546, 410] width 152 height 38
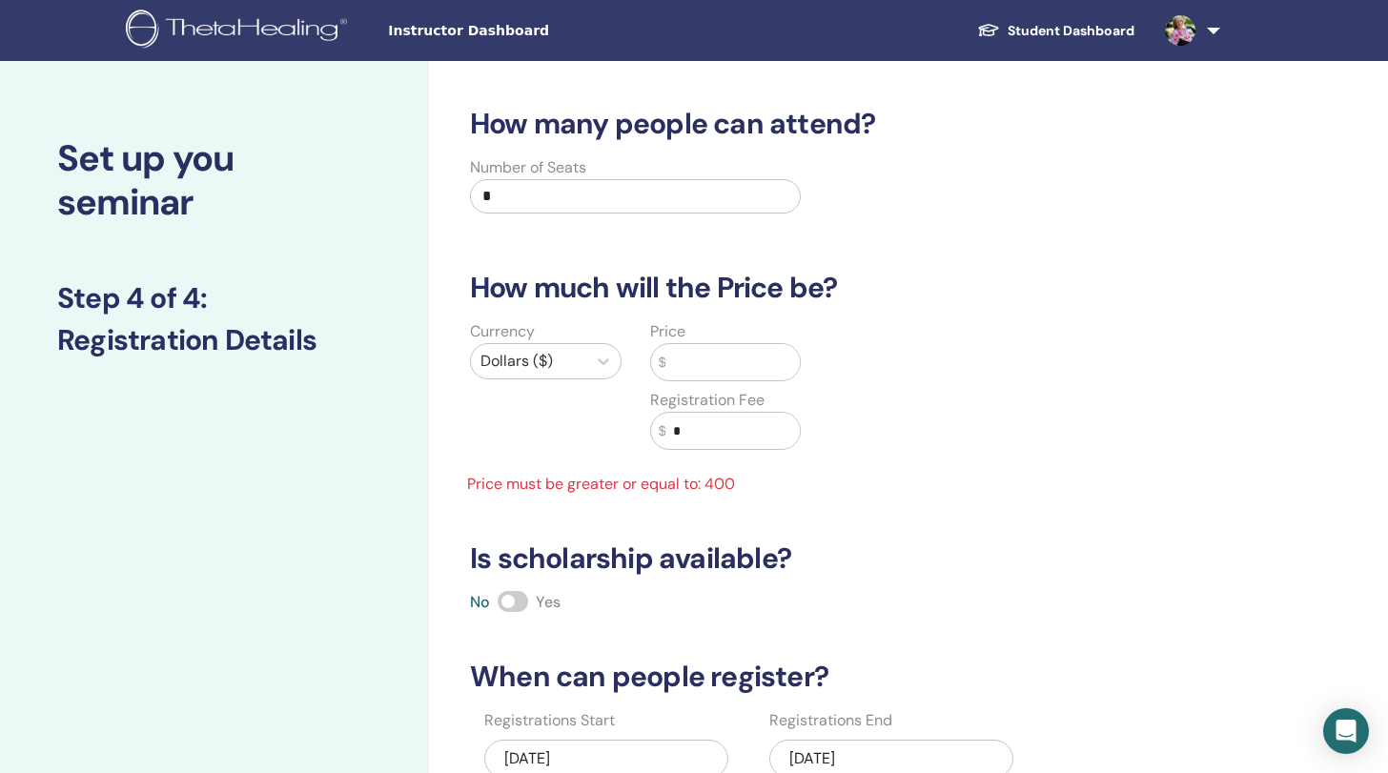
click at [697, 361] on input "text" at bounding box center [733, 362] width 134 height 36
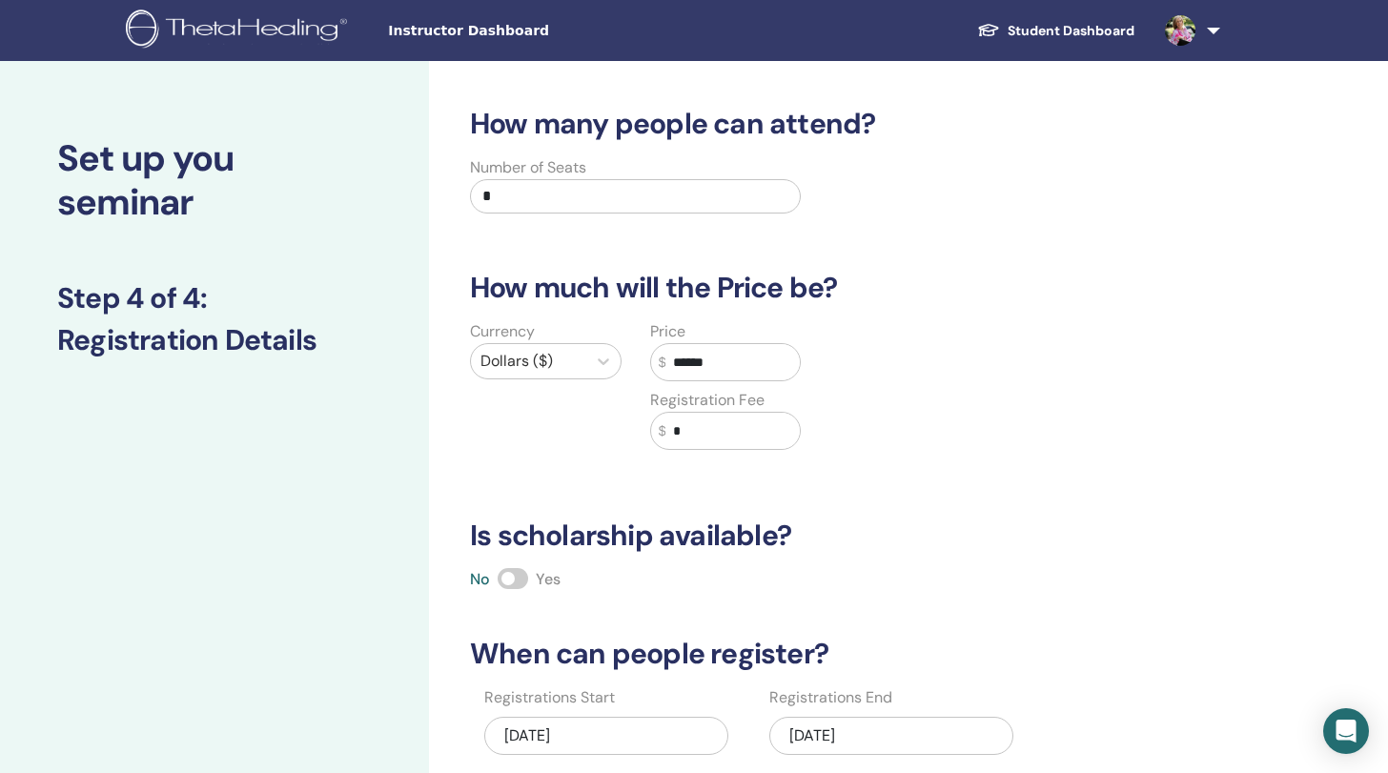
type input "******"
click at [708, 438] on input "*" at bounding box center [733, 431] width 134 height 36
type input "*****"
click at [1005, 504] on div "How many people can attend? Number of Seats * How much will the Price be? Curre…" at bounding box center [830, 487] width 743 height 761
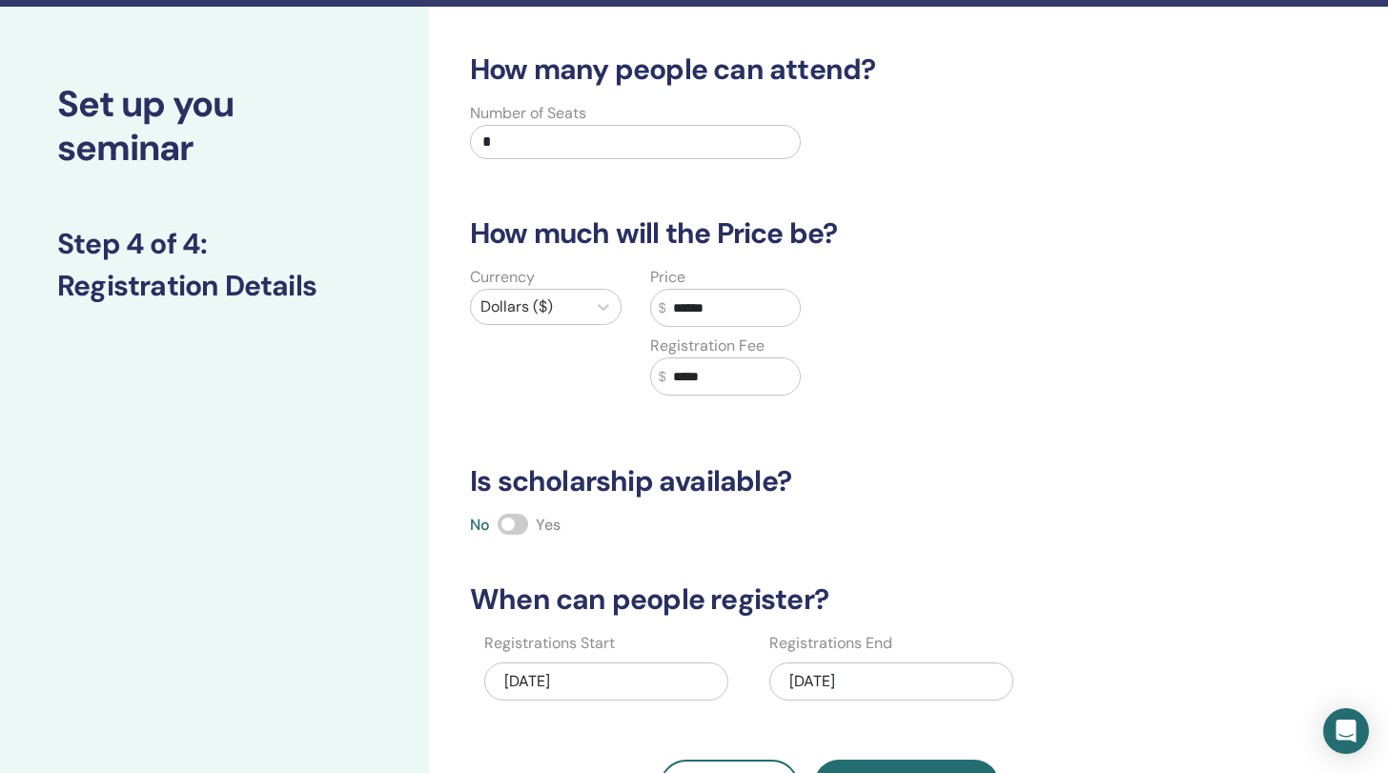
scroll to position [154, 0]
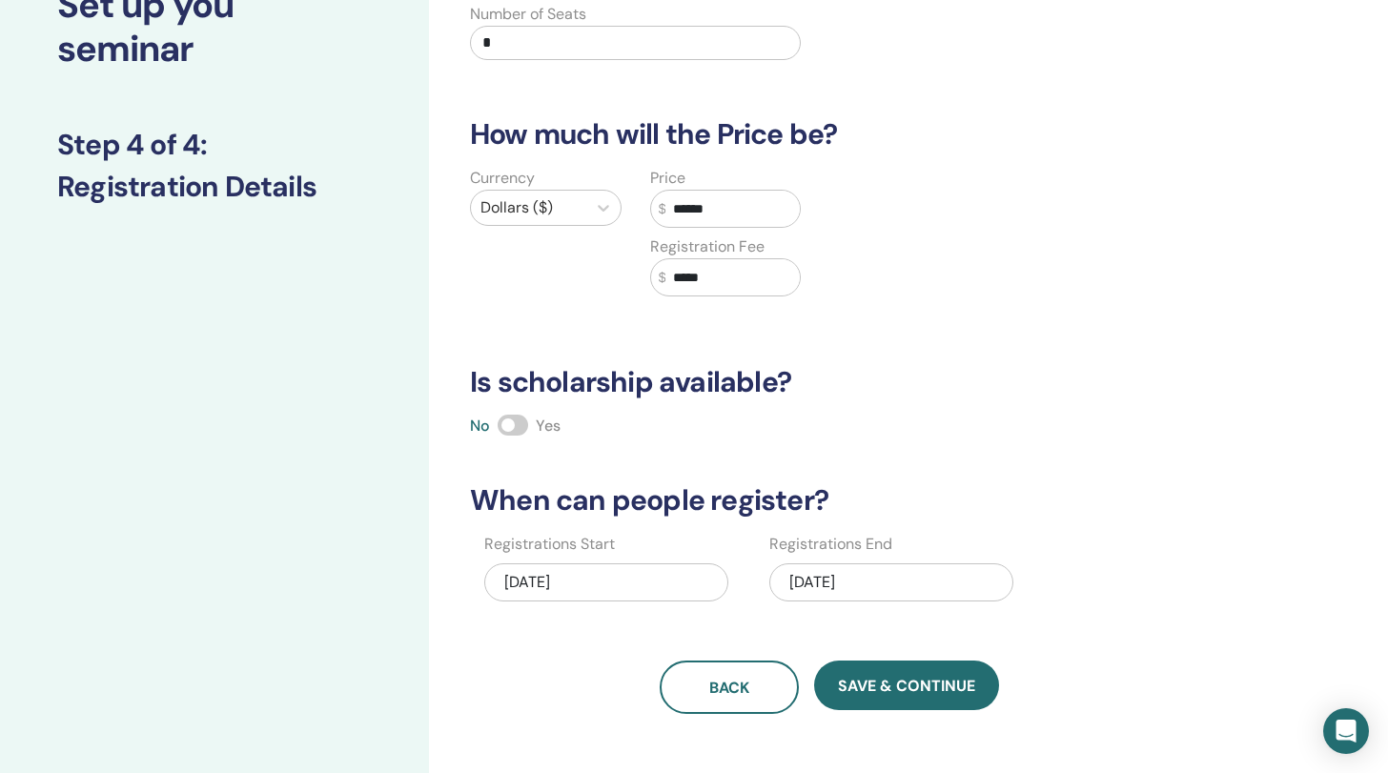
drag, startPoint x: 497, startPoint y: 39, endPoint x: 474, endPoint y: 39, distance: 22.9
click at [474, 39] on input "*" at bounding box center [635, 43] width 331 height 34
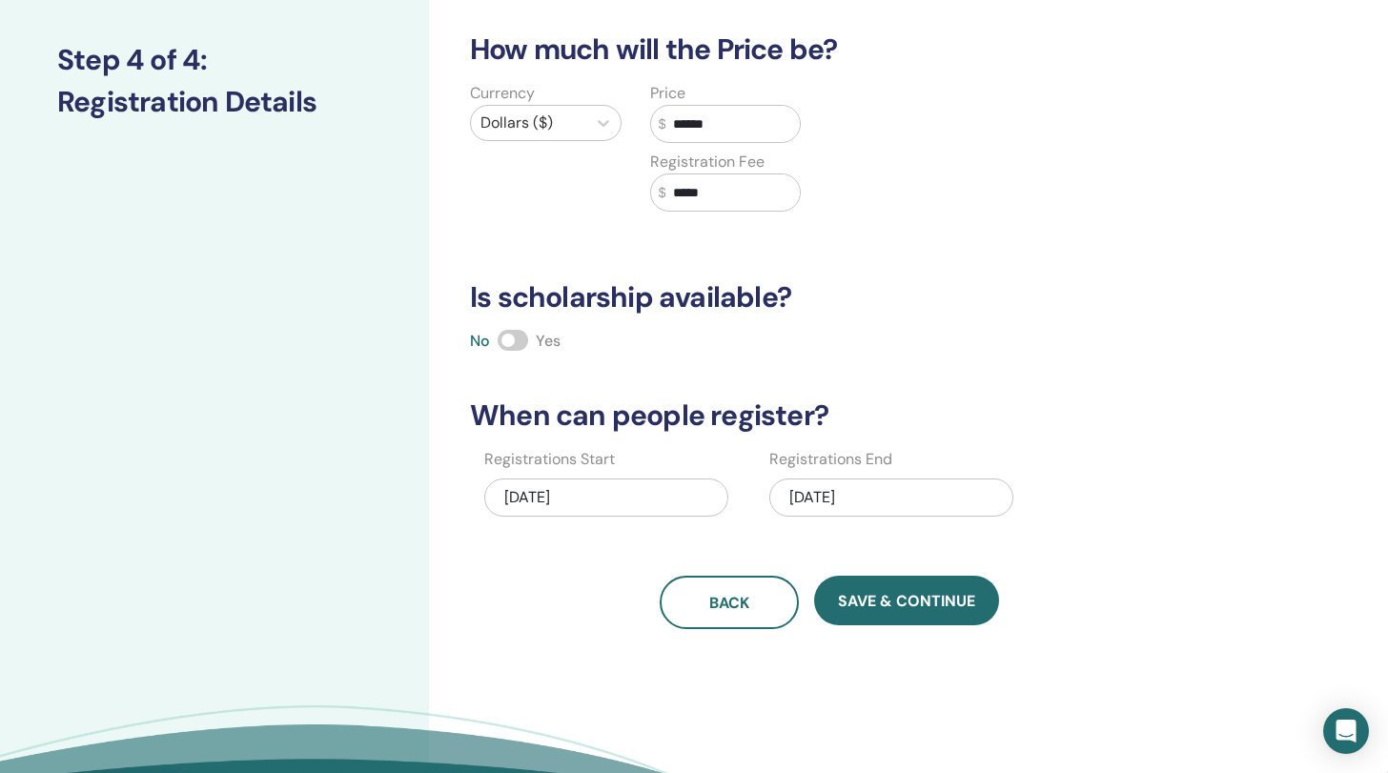
scroll to position [273, 0]
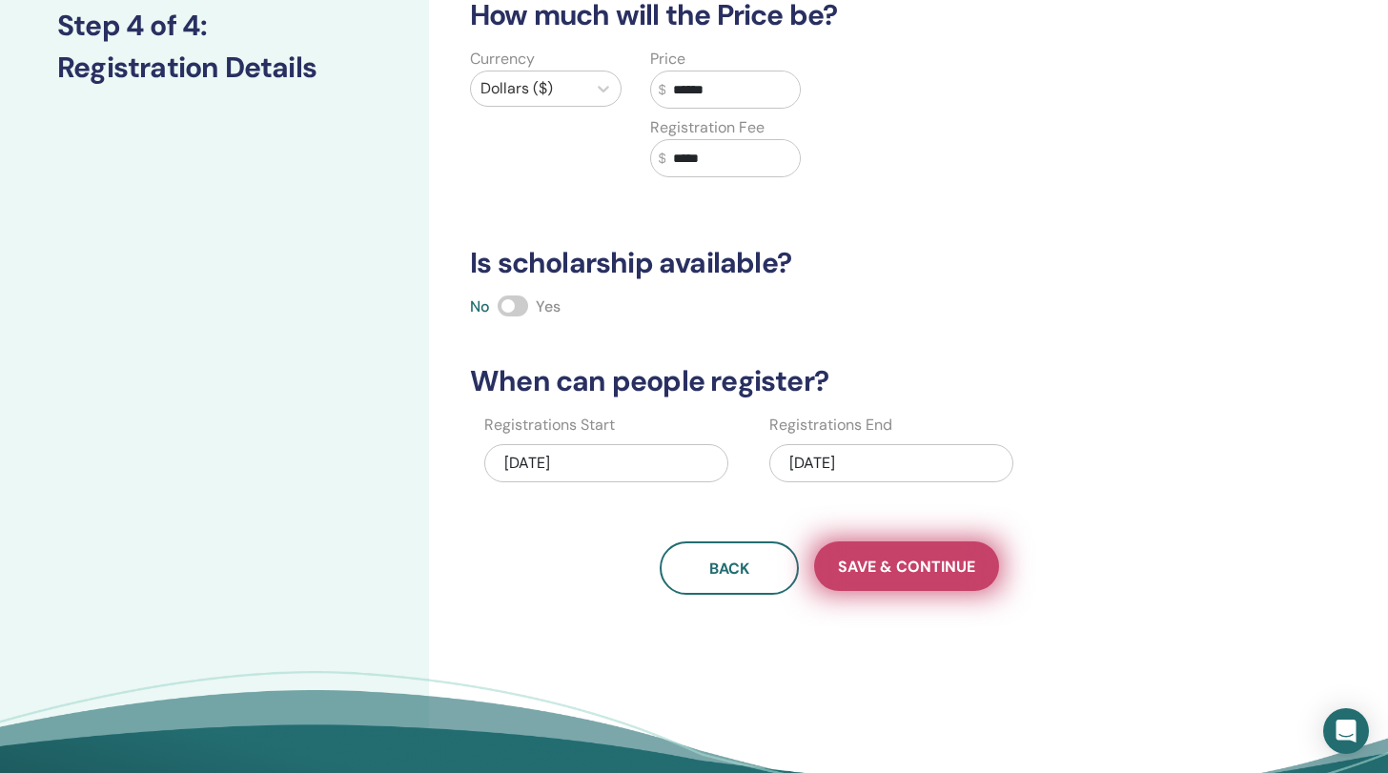
type input "**"
click at [921, 561] on span "Save & Continue" at bounding box center [906, 567] width 137 height 20
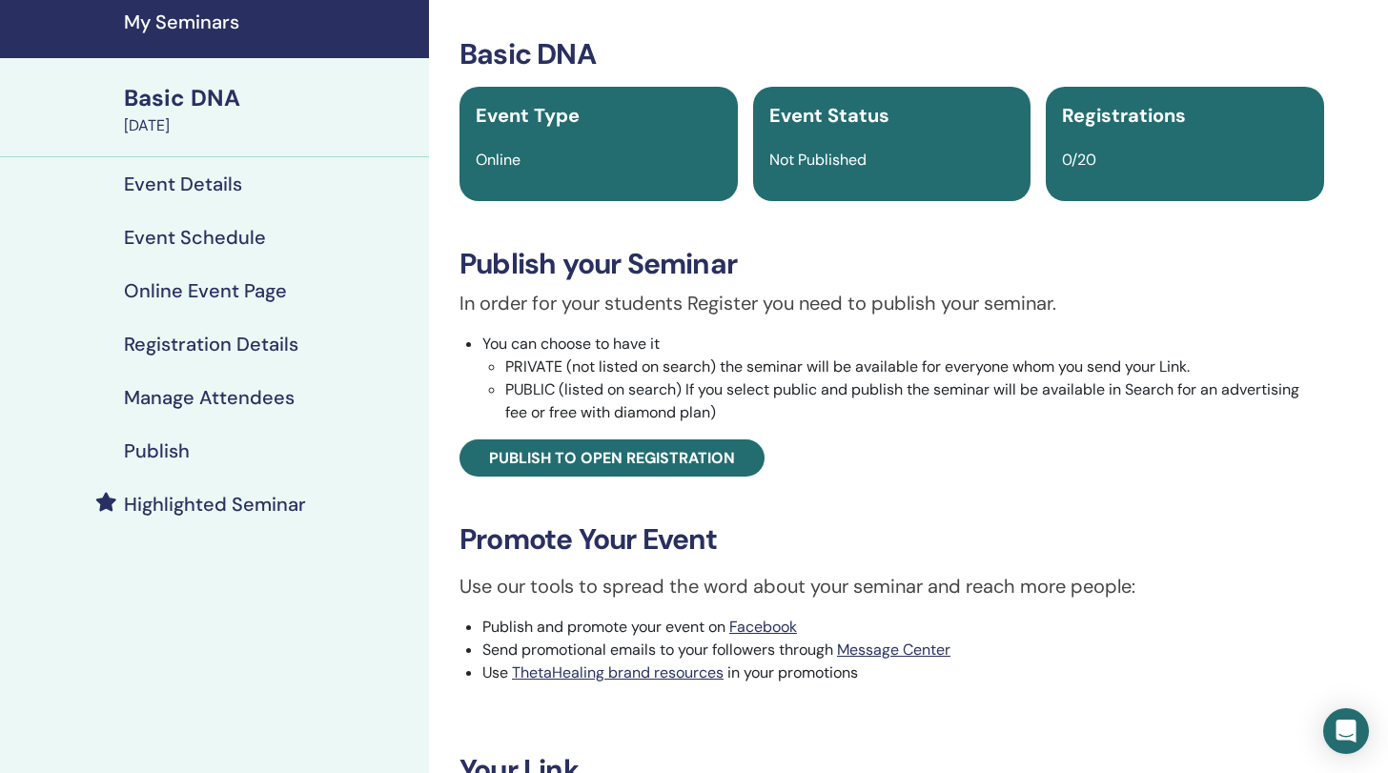
scroll to position [114, 0]
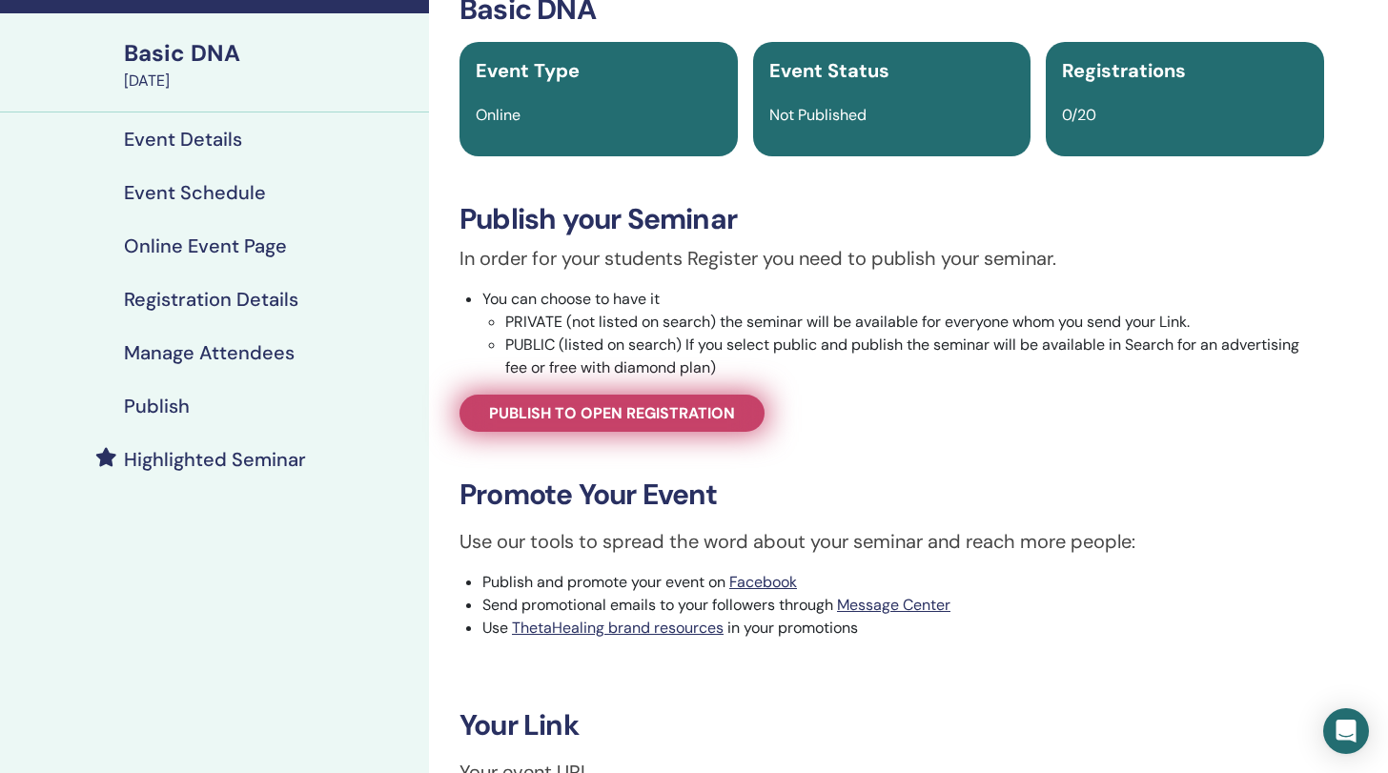
click at [647, 425] on link "Publish to open registration" at bounding box center [612, 413] width 305 height 37
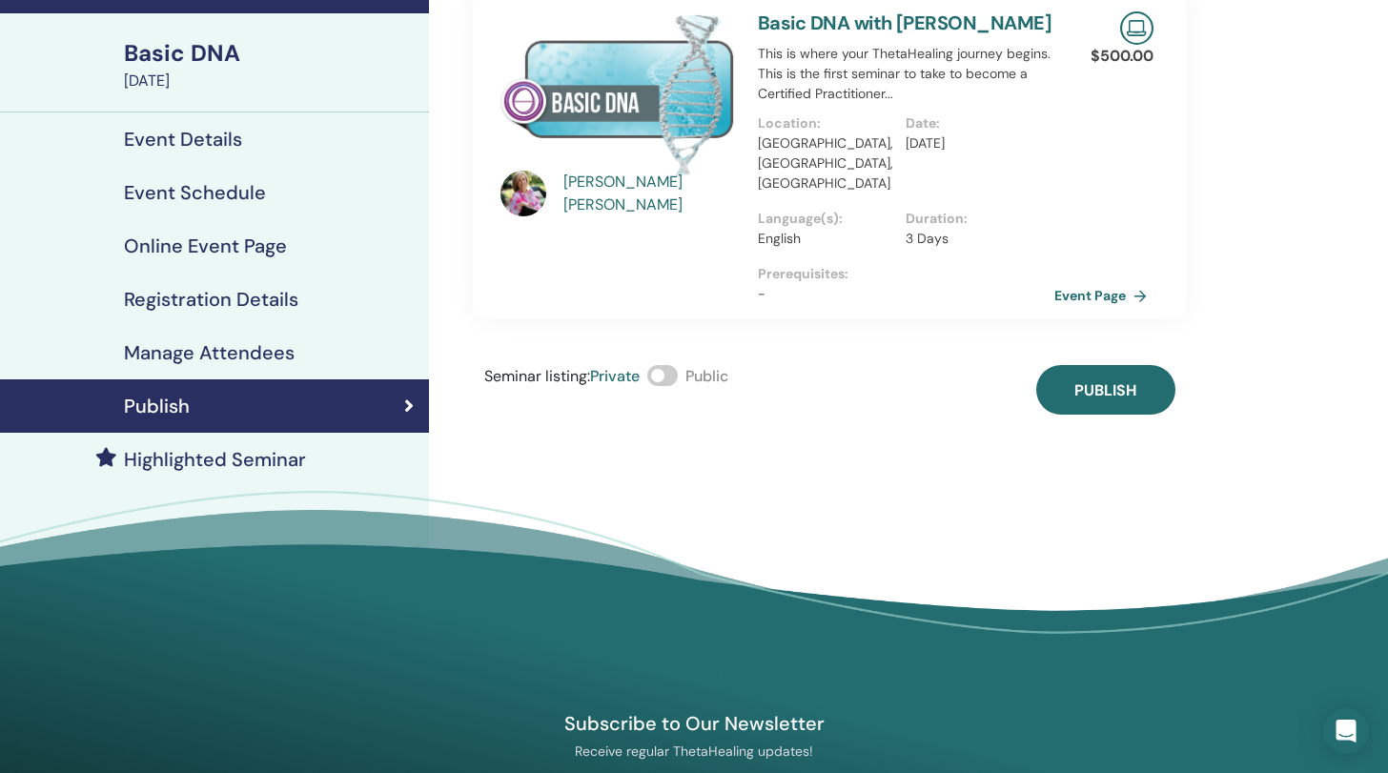
click at [664, 365] on span at bounding box center [662, 375] width 31 height 21
click at [1107, 281] on link "Event Page" at bounding box center [1107, 295] width 100 height 29
click at [198, 143] on h4 "Event Details" at bounding box center [183, 139] width 118 height 23
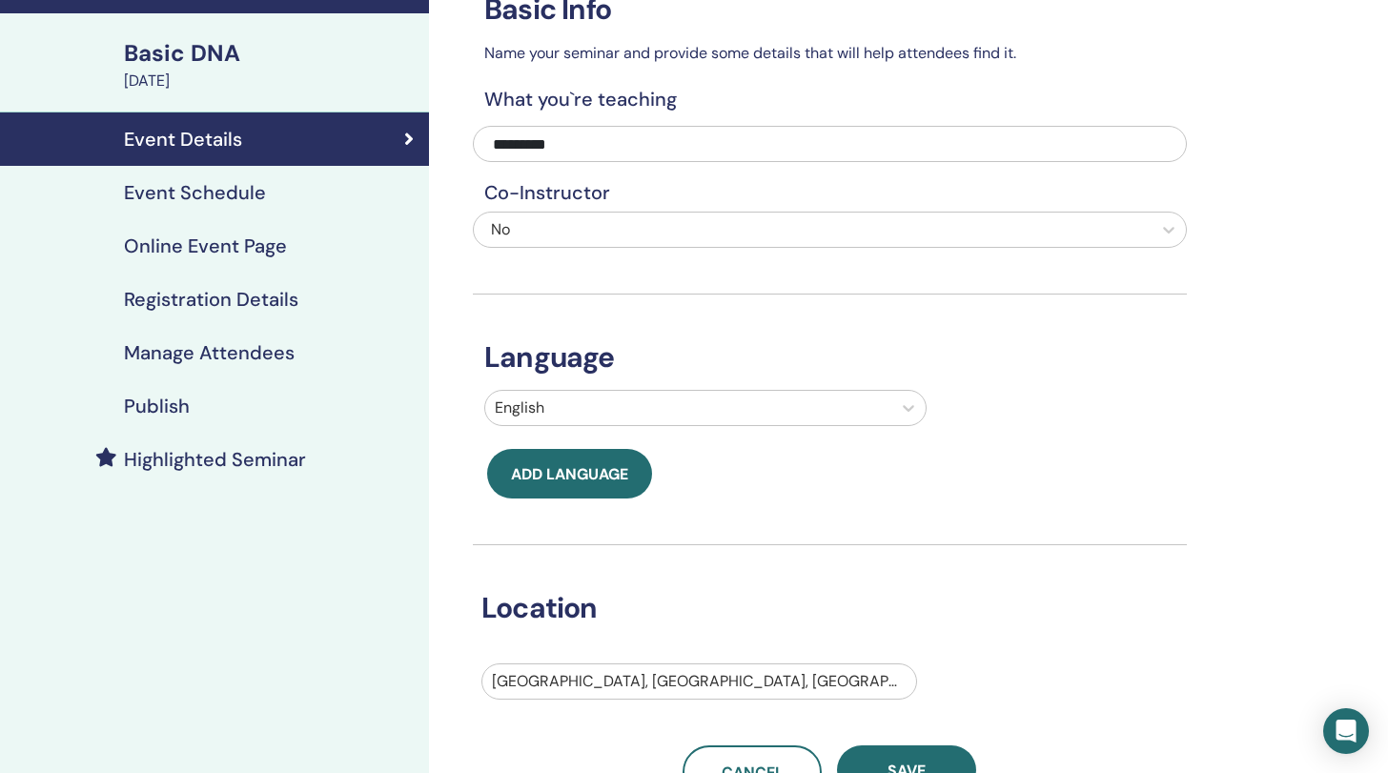
click at [208, 194] on h4 "Event Schedule" at bounding box center [195, 192] width 142 height 23
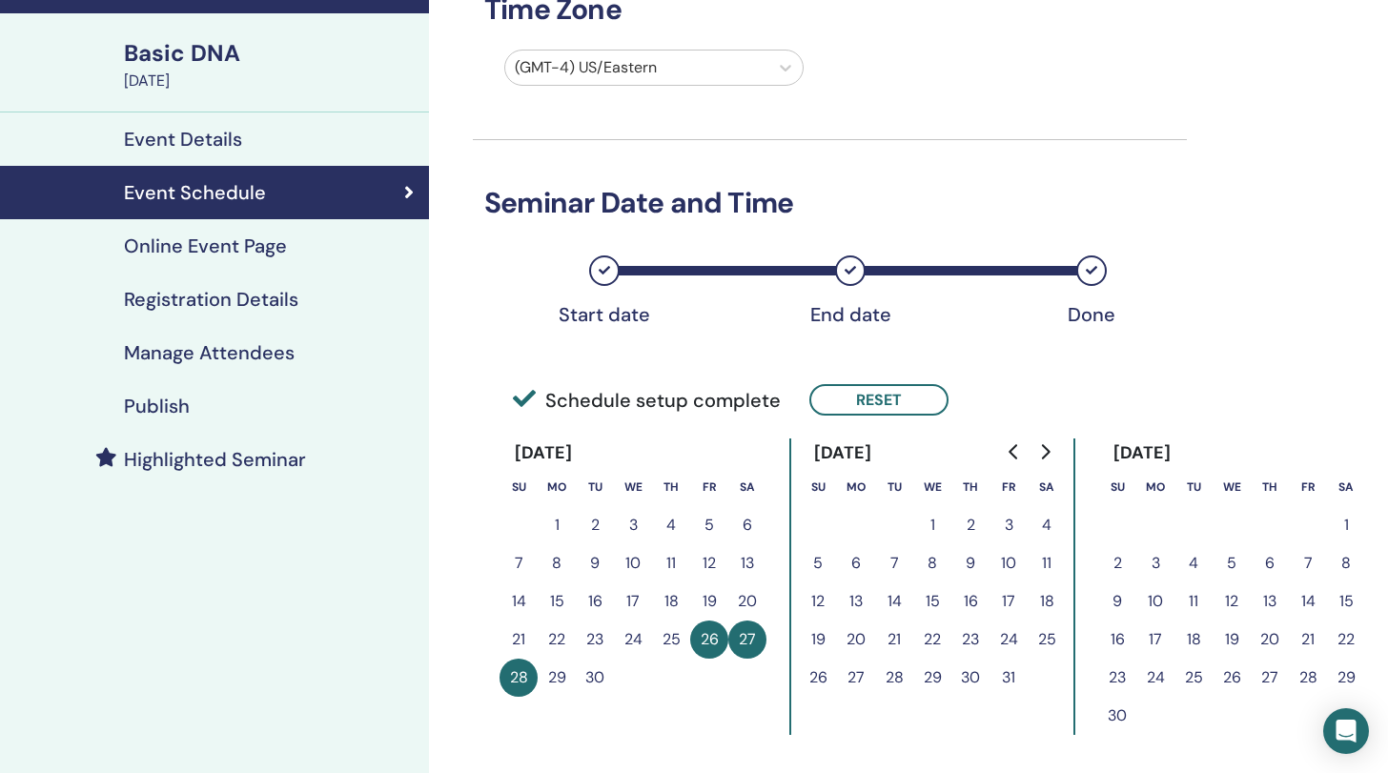
click at [214, 252] on h4 "Online Event Page" at bounding box center [205, 246] width 163 height 23
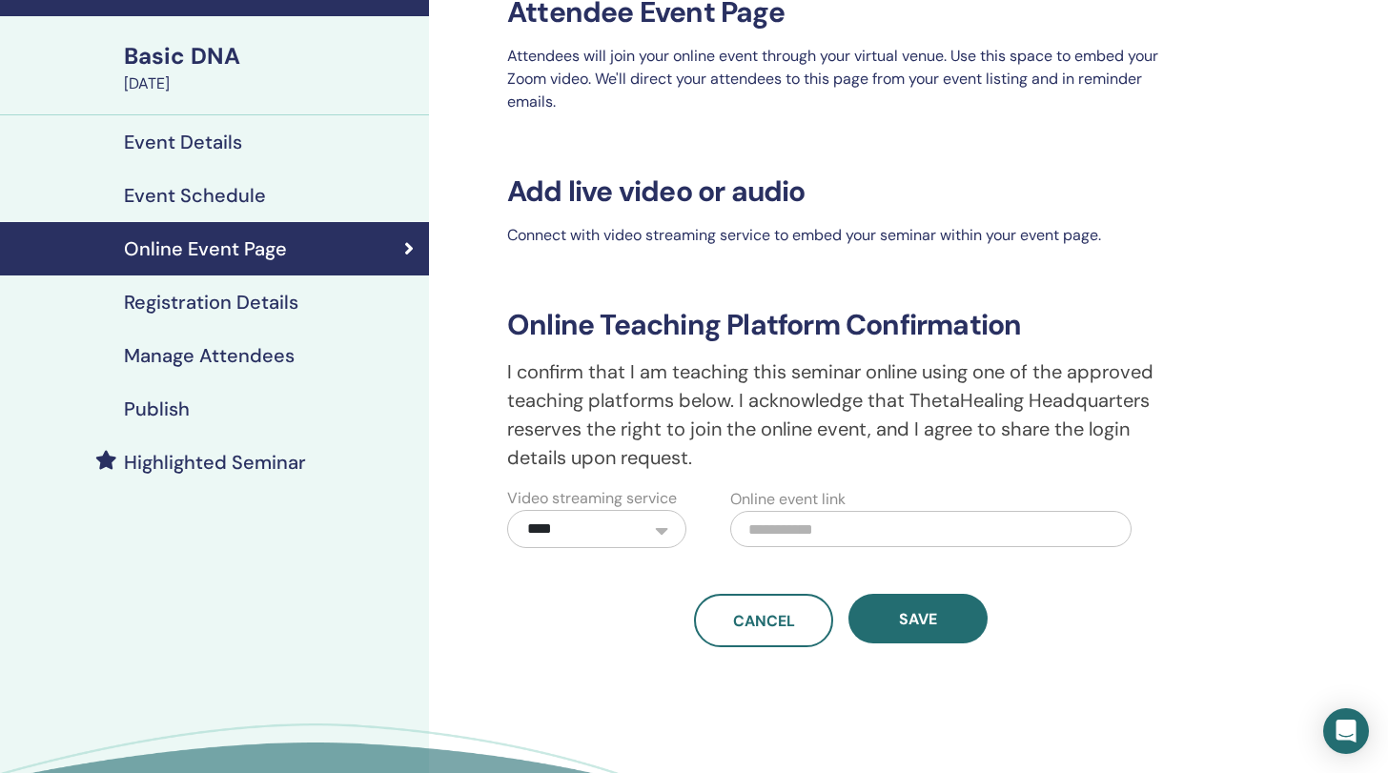
scroll to position [54, 0]
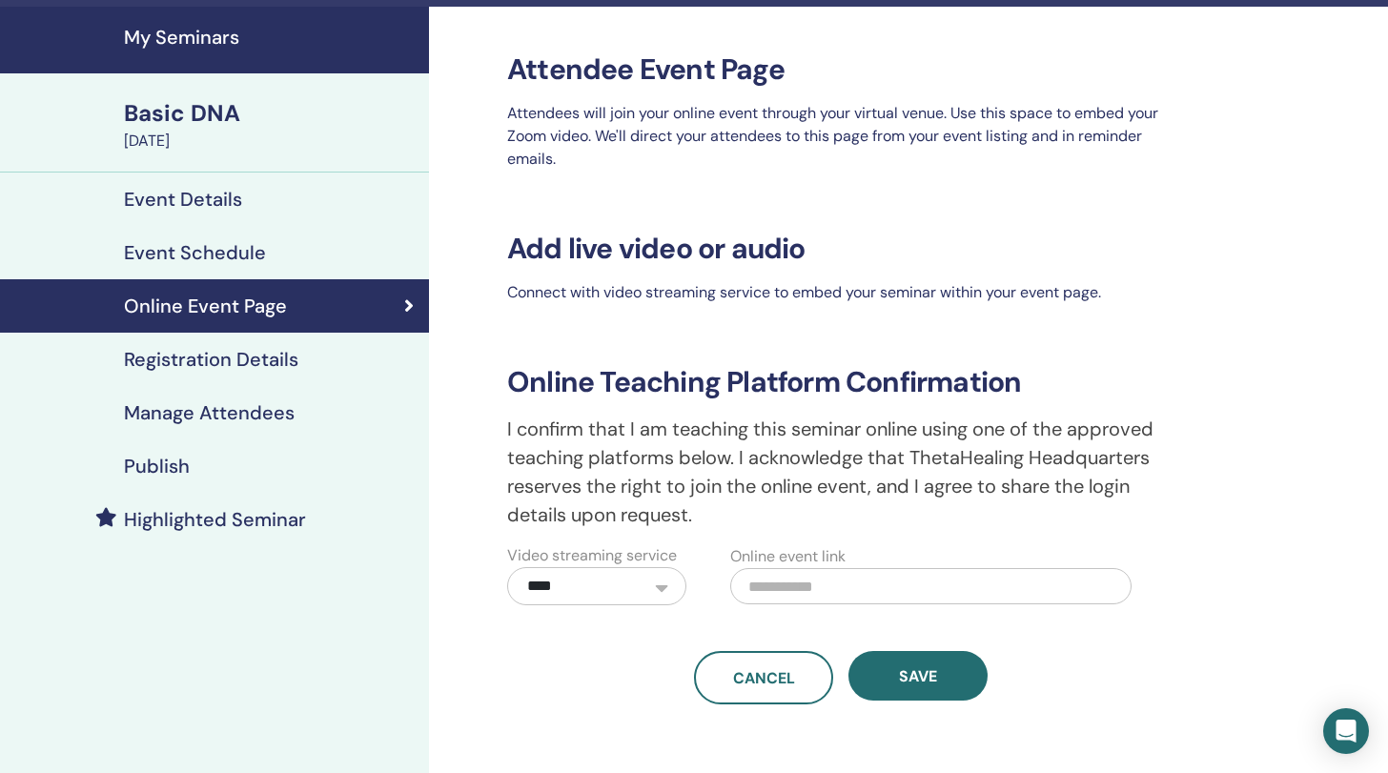
click at [235, 364] on h4 "Registration Details" at bounding box center [211, 359] width 174 height 23
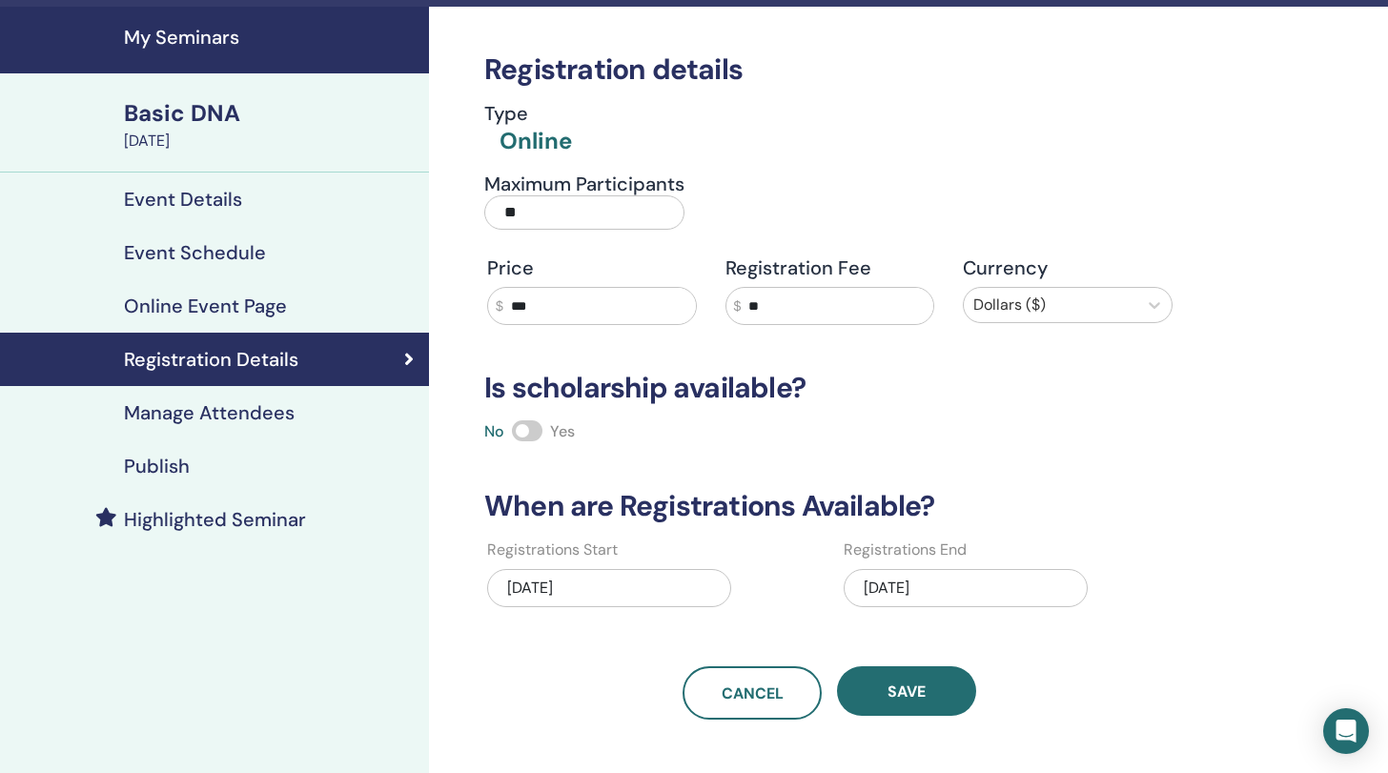
drag, startPoint x: 563, startPoint y: 303, endPoint x: 507, endPoint y: 303, distance: 55.3
click at [507, 301] on input "***" at bounding box center [599, 306] width 193 height 36
type input "***"
drag, startPoint x: 802, startPoint y: 305, endPoint x: 737, endPoint y: 303, distance: 64.9
click at [737, 304] on div "$ **" at bounding box center [831, 306] width 210 height 38
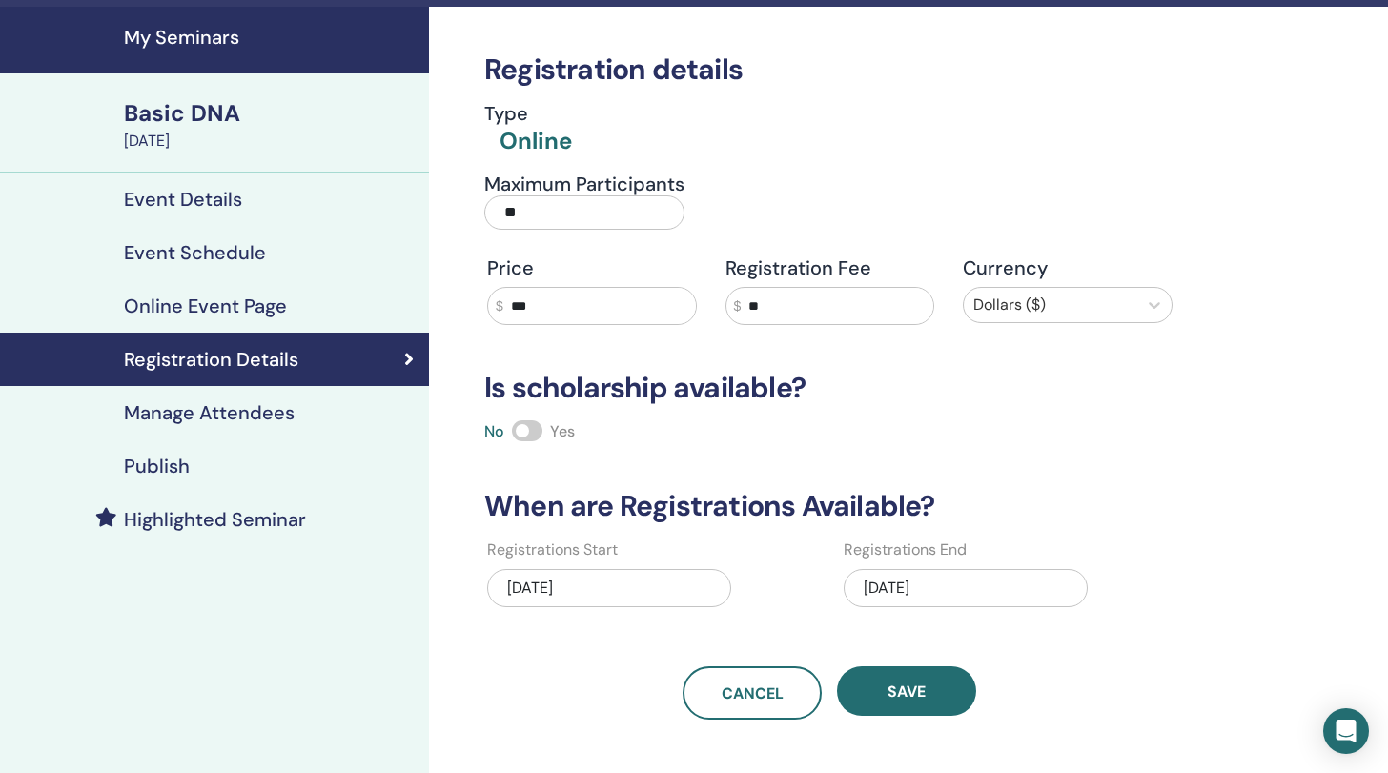
click at [1028, 401] on h3 "Is scholarship available?" at bounding box center [830, 388] width 714 height 34
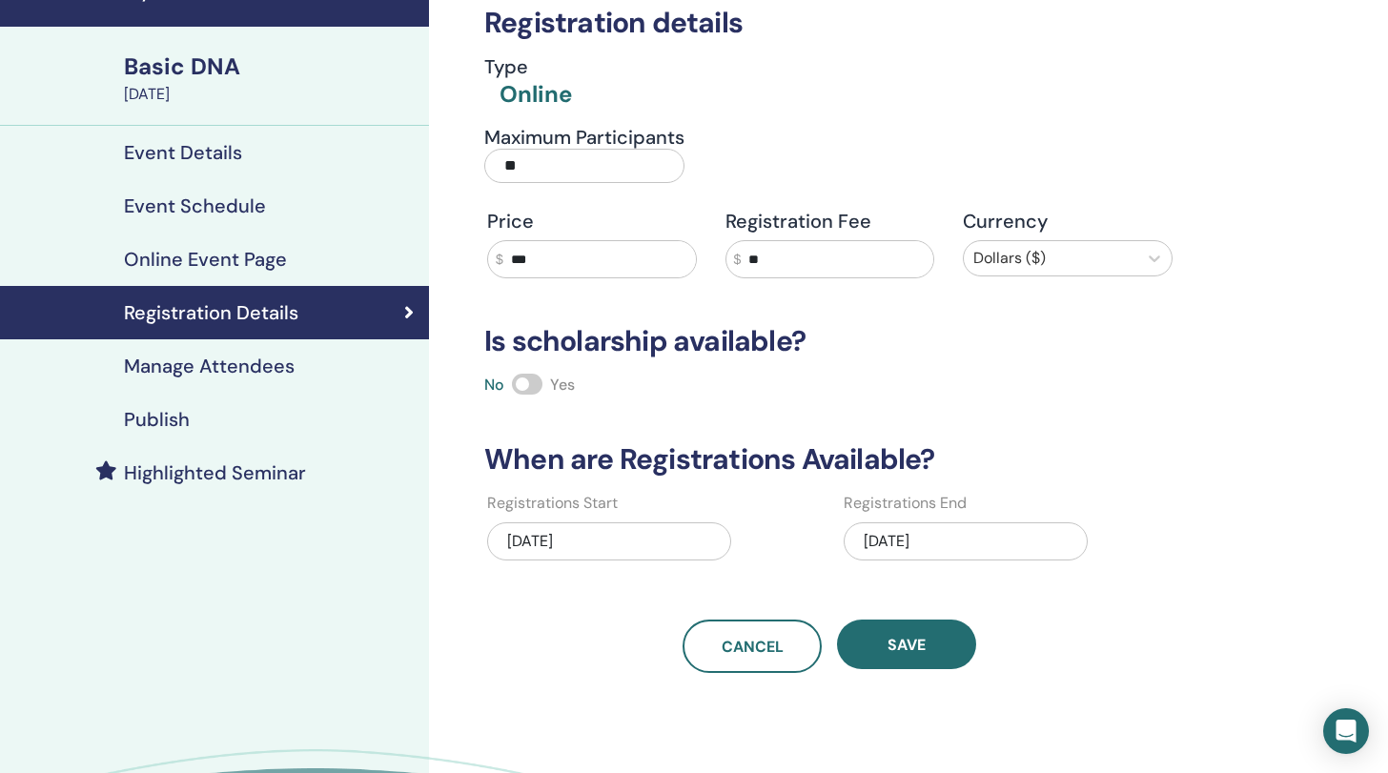
scroll to position [105, 0]
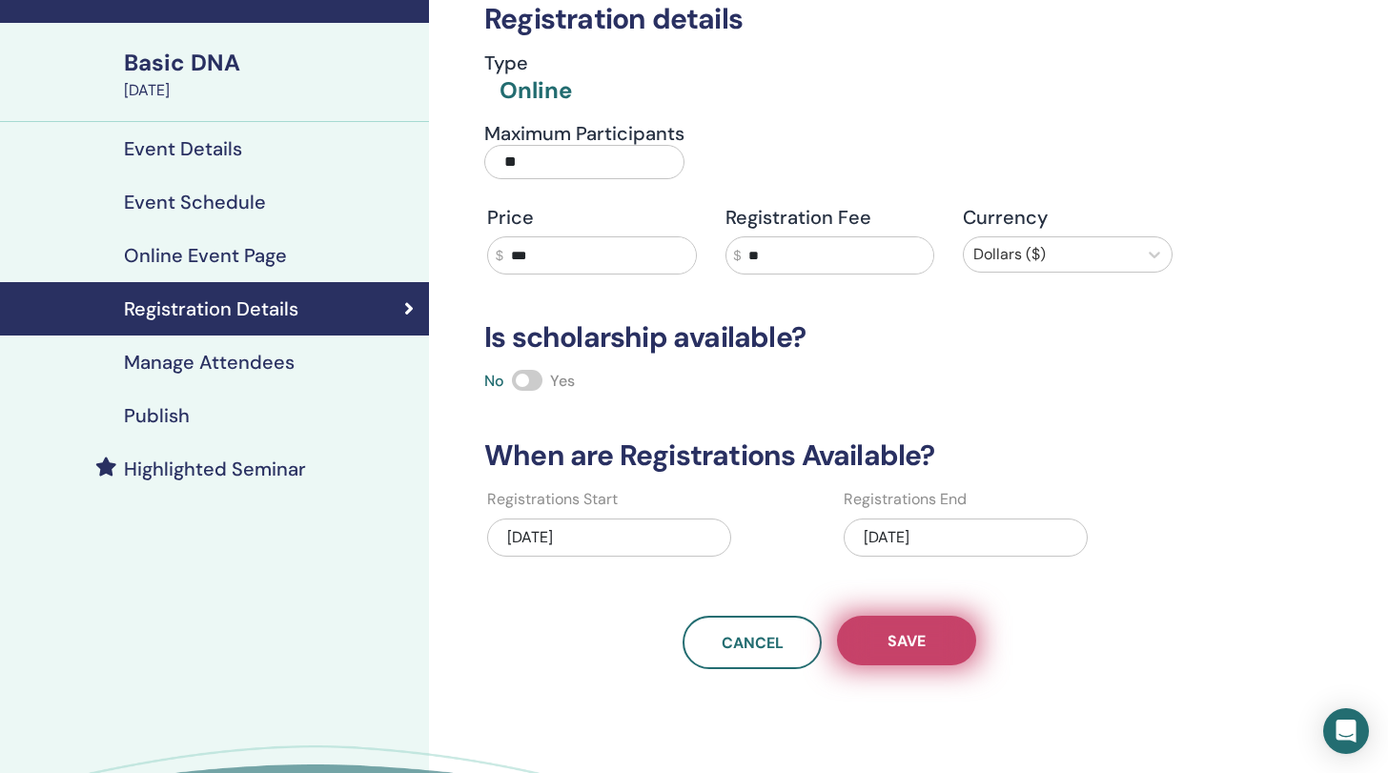
click at [915, 639] on span "Save" at bounding box center [907, 641] width 38 height 20
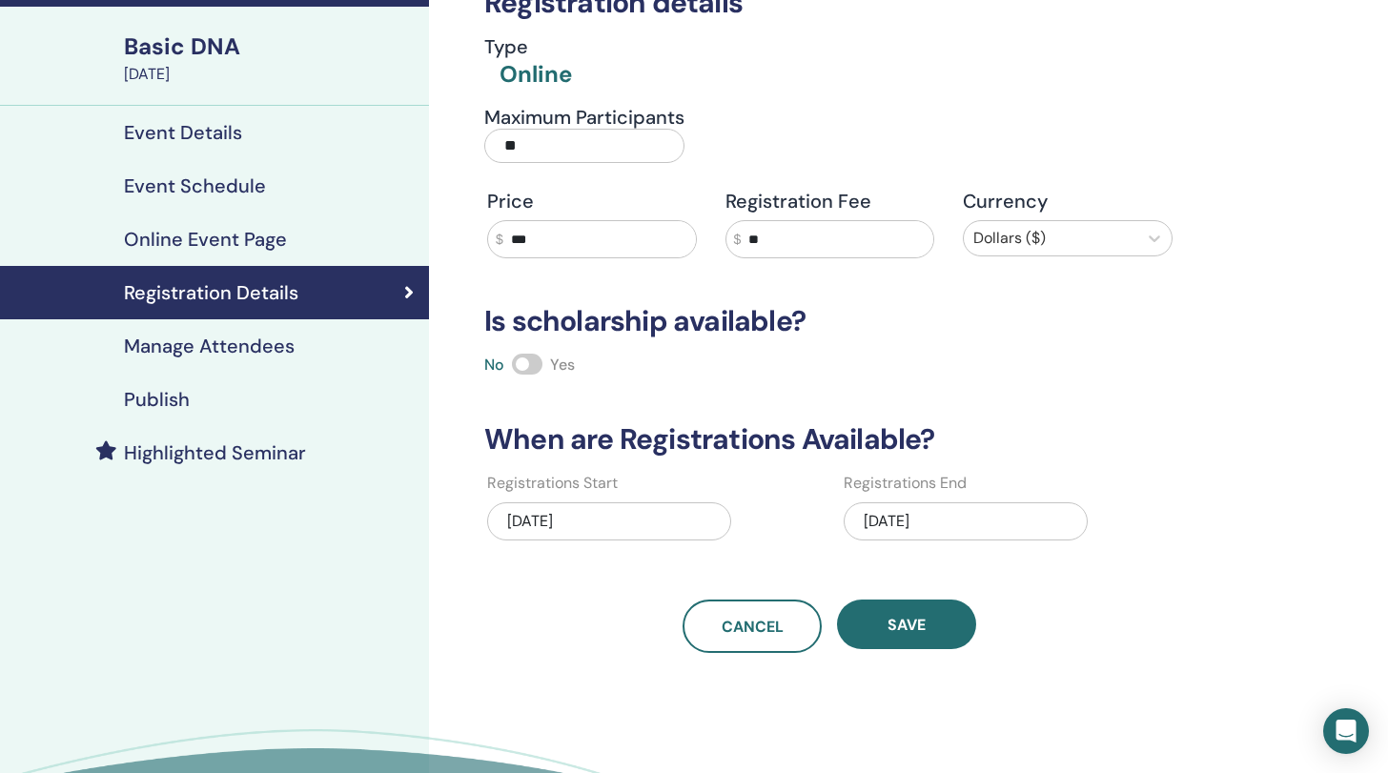
scroll to position [126, 0]
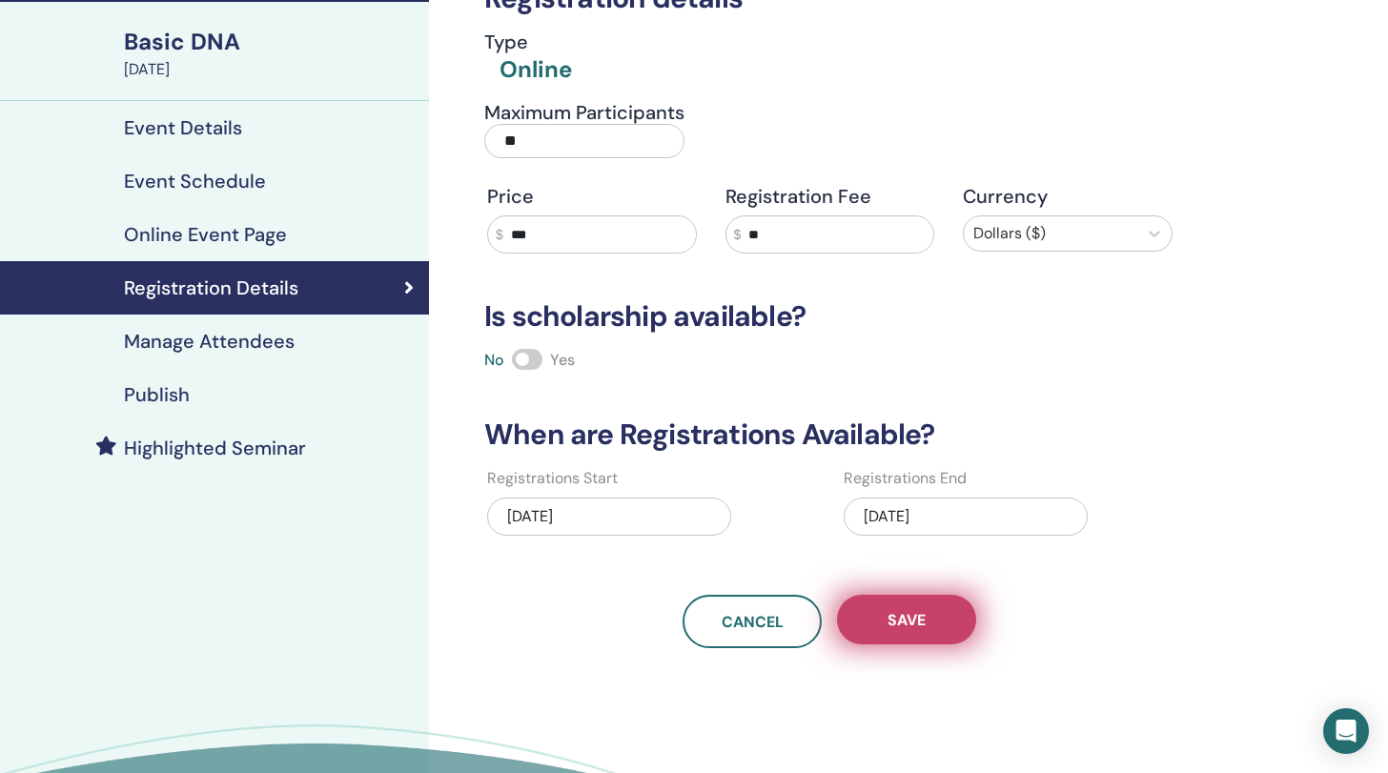
click at [925, 627] on span "Save" at bounding box center [907, 620] width 38 height 20
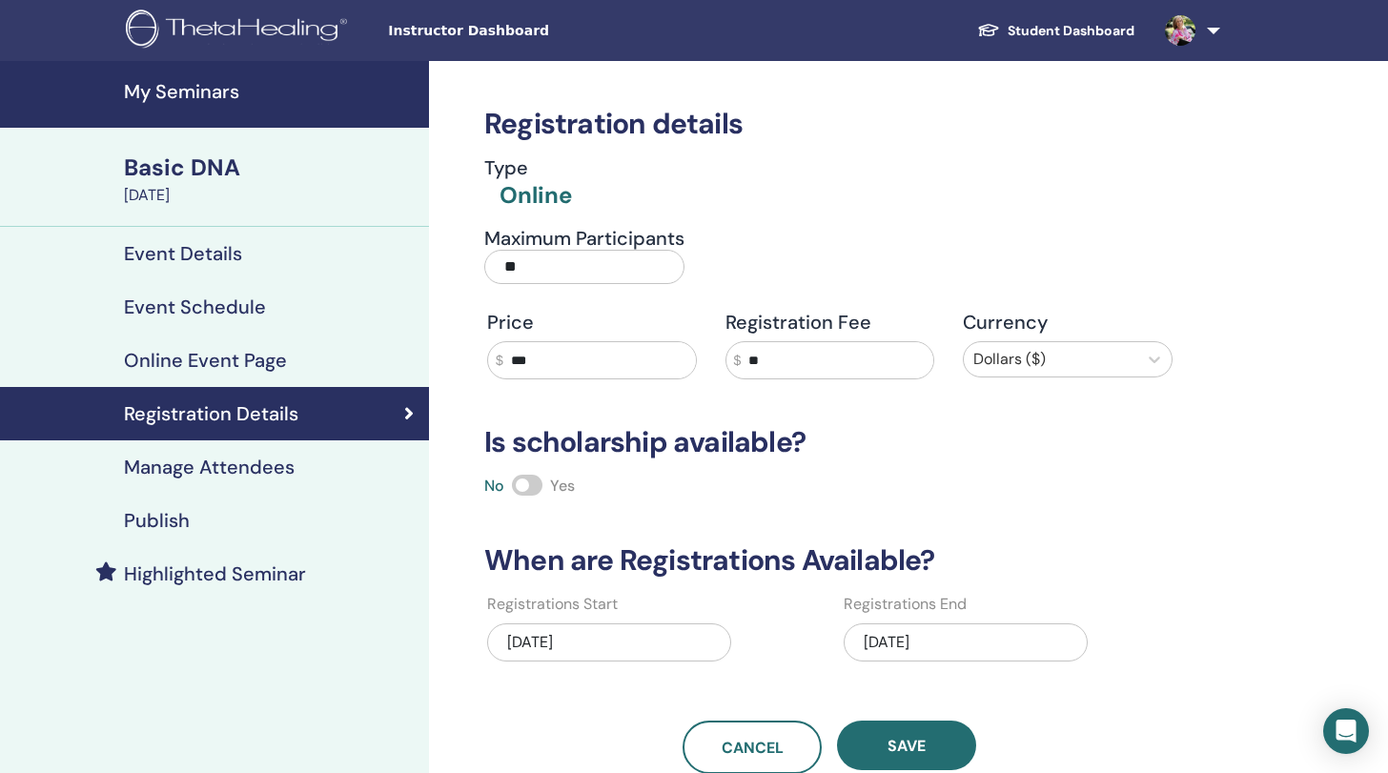
scroll to position [0, 0]
click at [171, 518] on h4 "Publish" at bounding box center [157, 520] width 66 height 23
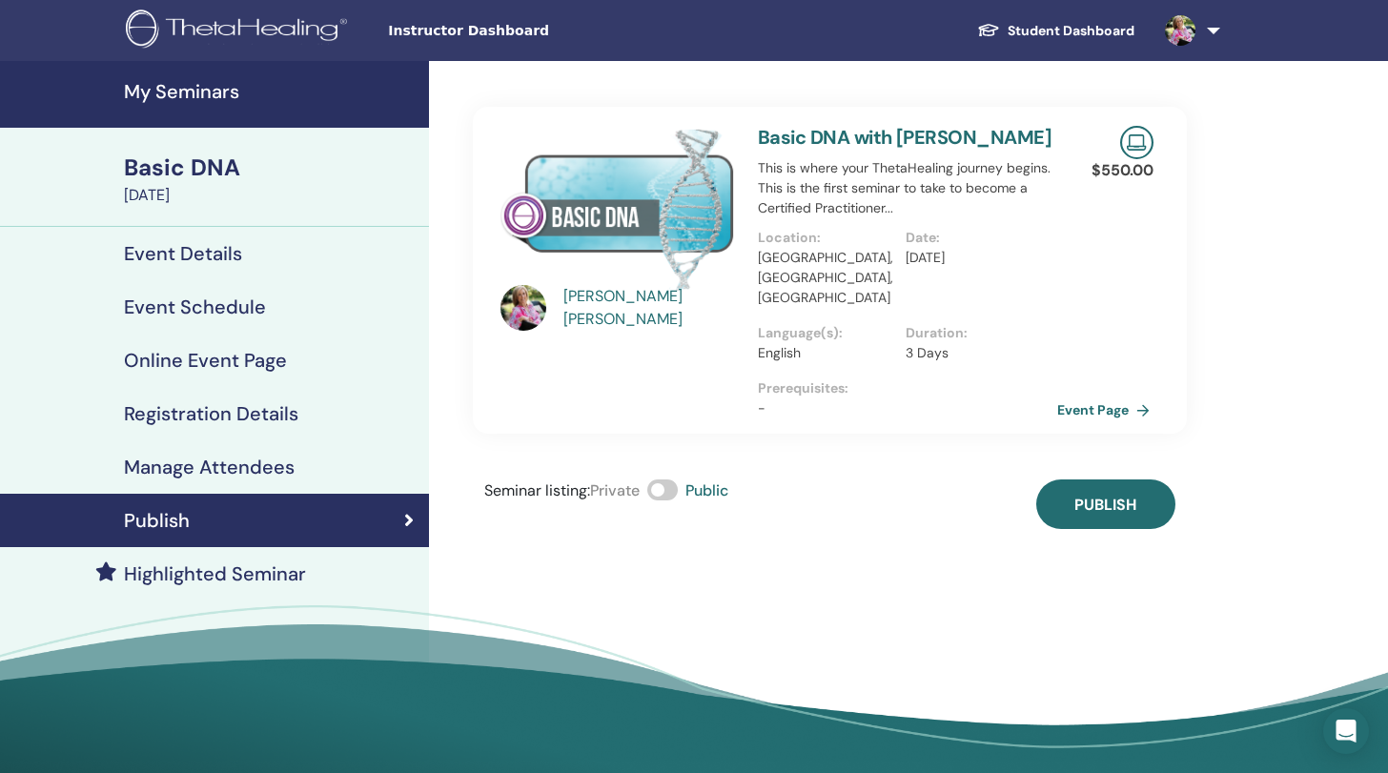
click at [1094, 396] on link "Event Page" at bounding box center [1107, 410] width 100 height 29
click at [229, 422] on h4 "Registration Details" at bounding box center [211, 413] width 174 height 23
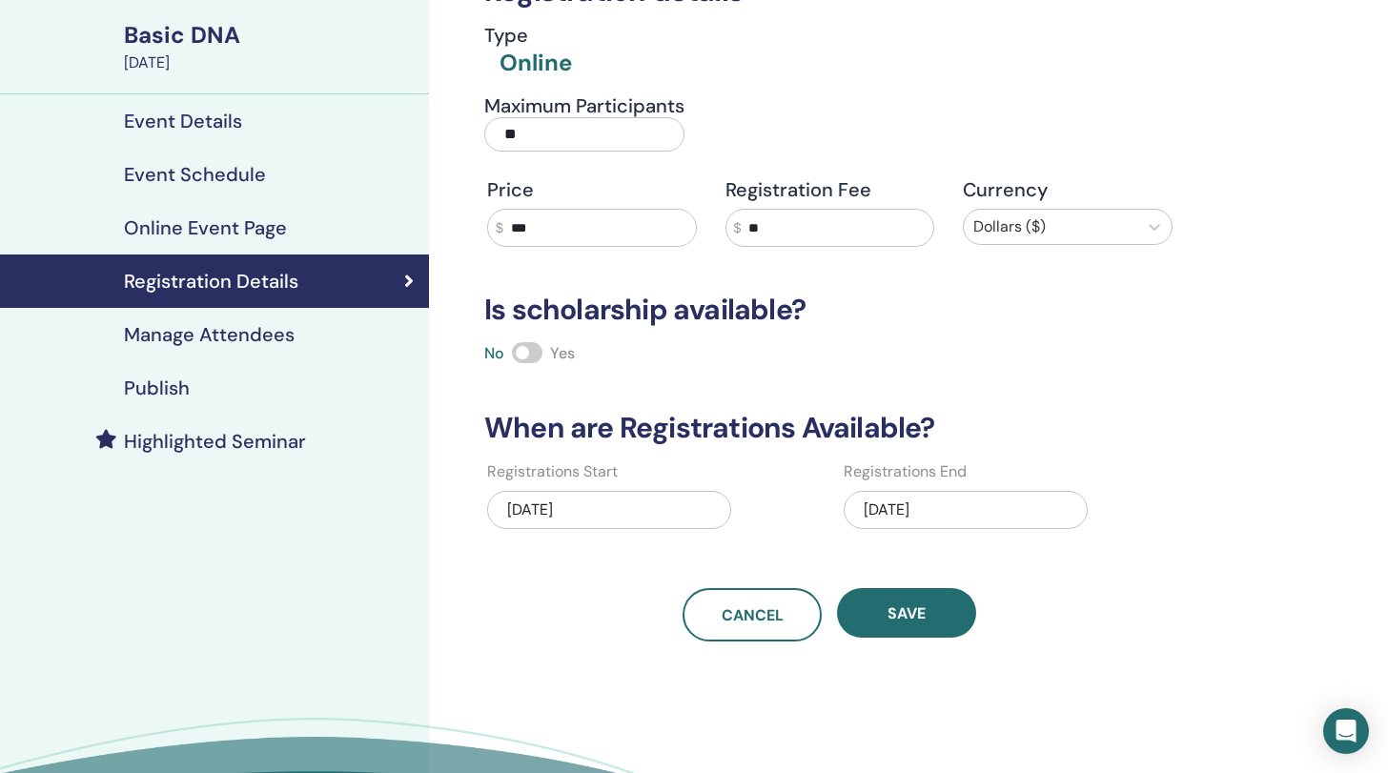
scroll to position [136, 0]
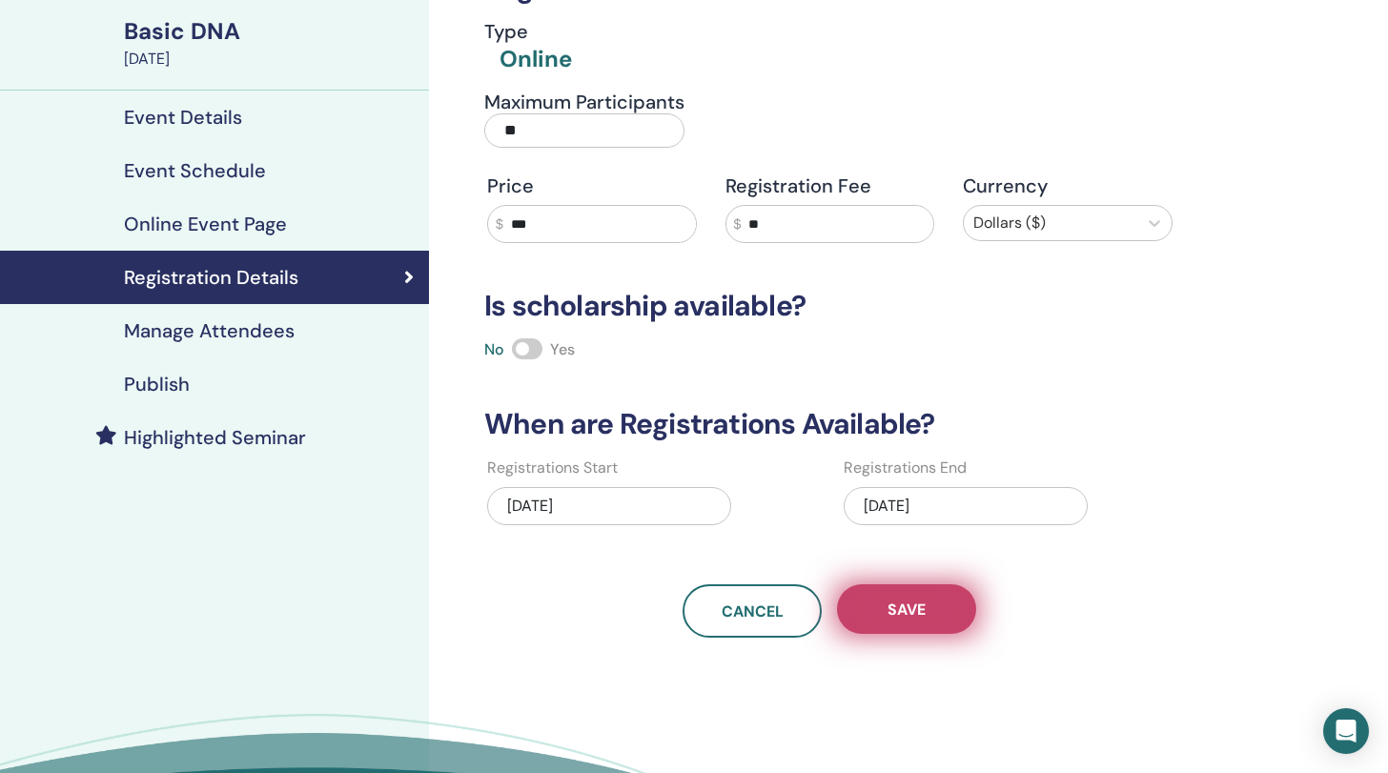
click at [920, 608] on span "Save" at bounding box center [907, 610] width 38 height 20
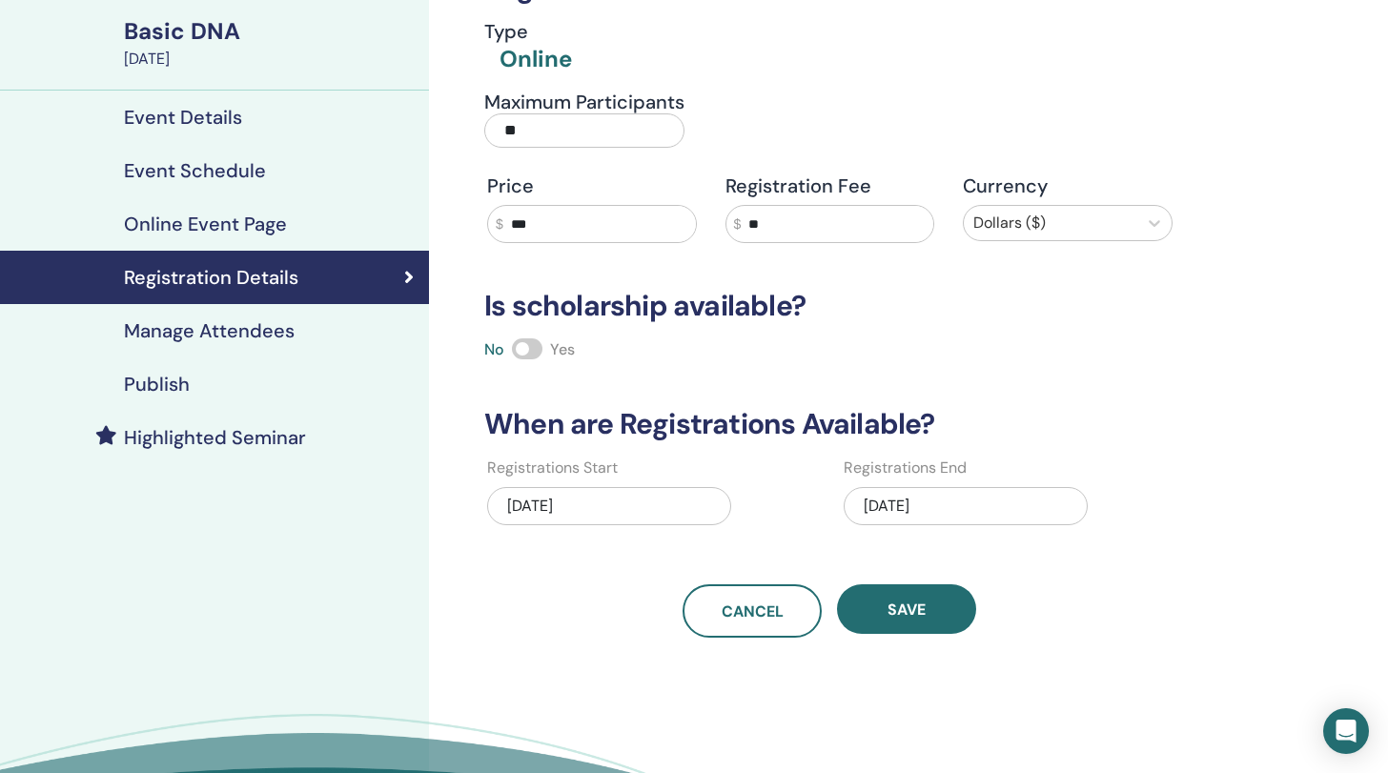
click at [204, 333] on h4 "Manage Attendees" at bounding box center [209, 330] width 171 height 23
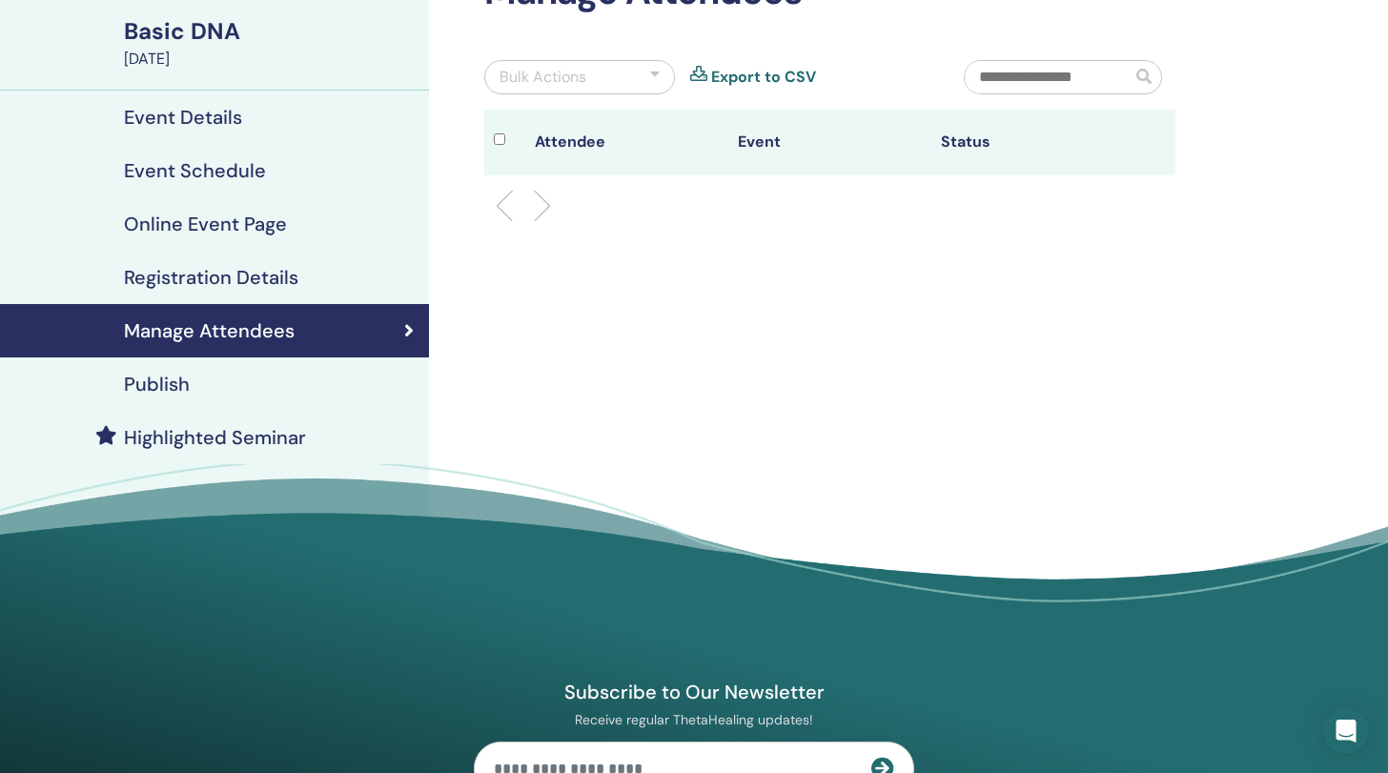
click at [163, 385] on h4 "Publish" at bounding box center [157, 384] width 66 height 23
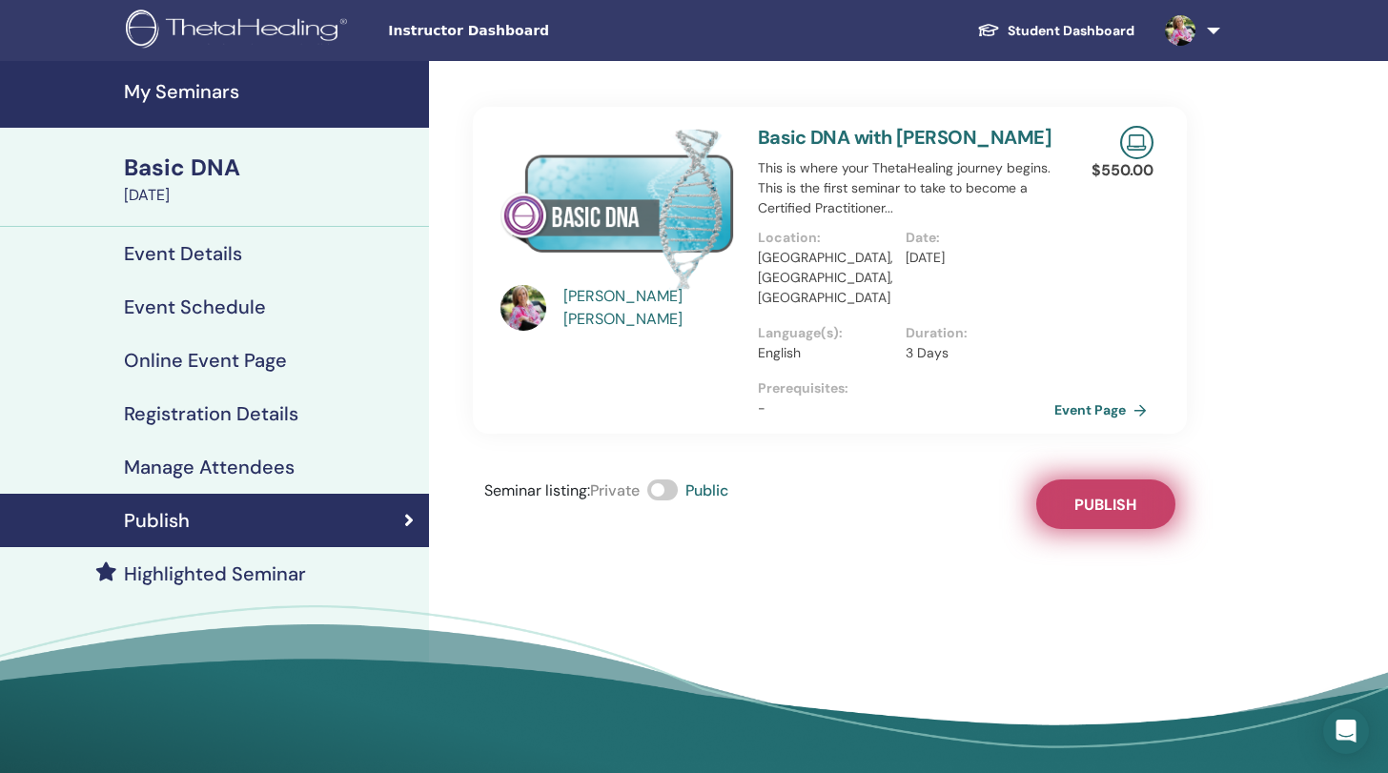
click at [1118, 495] on span "Publish" at bounding box center [1106, 505] width 62 height 20
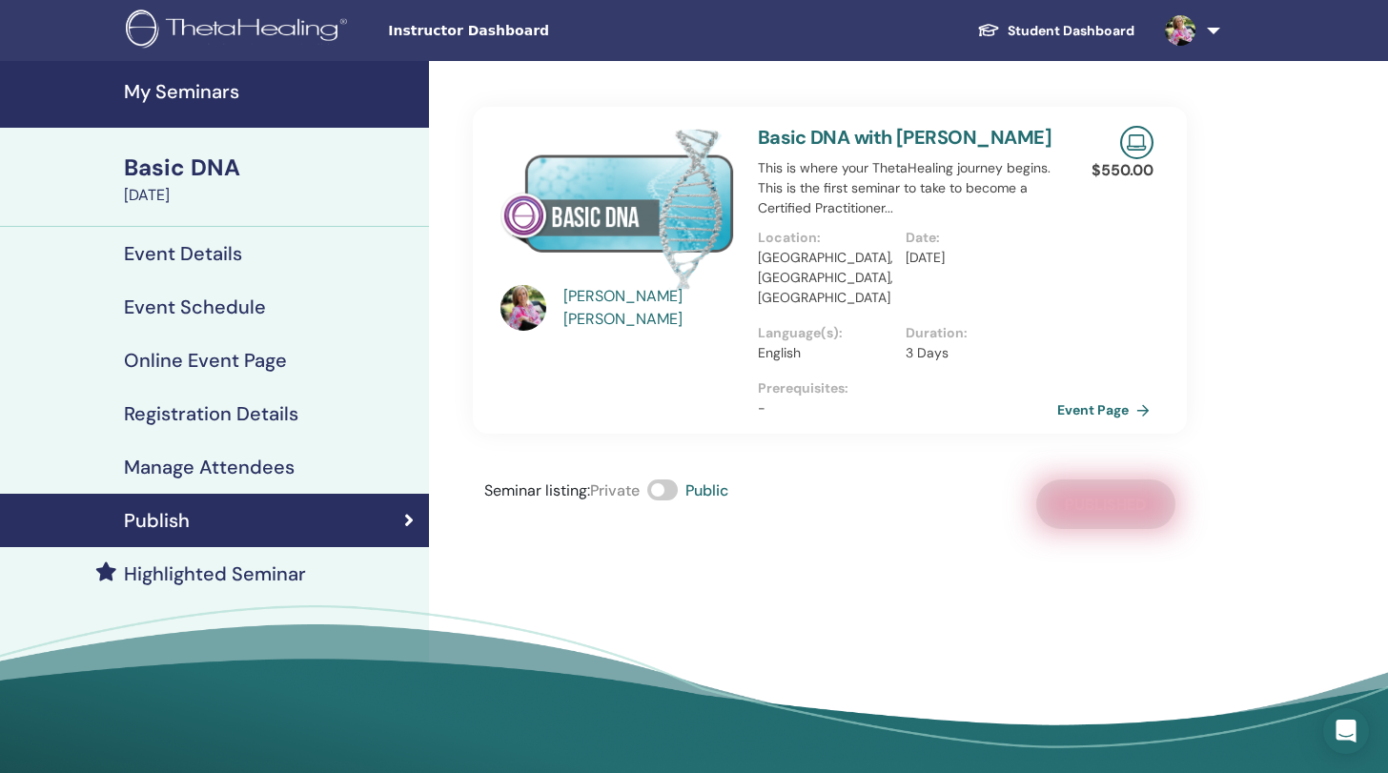
click at [1096, 396] on link "Event Page" at bounding box center [1107, 410] width 100 height 29
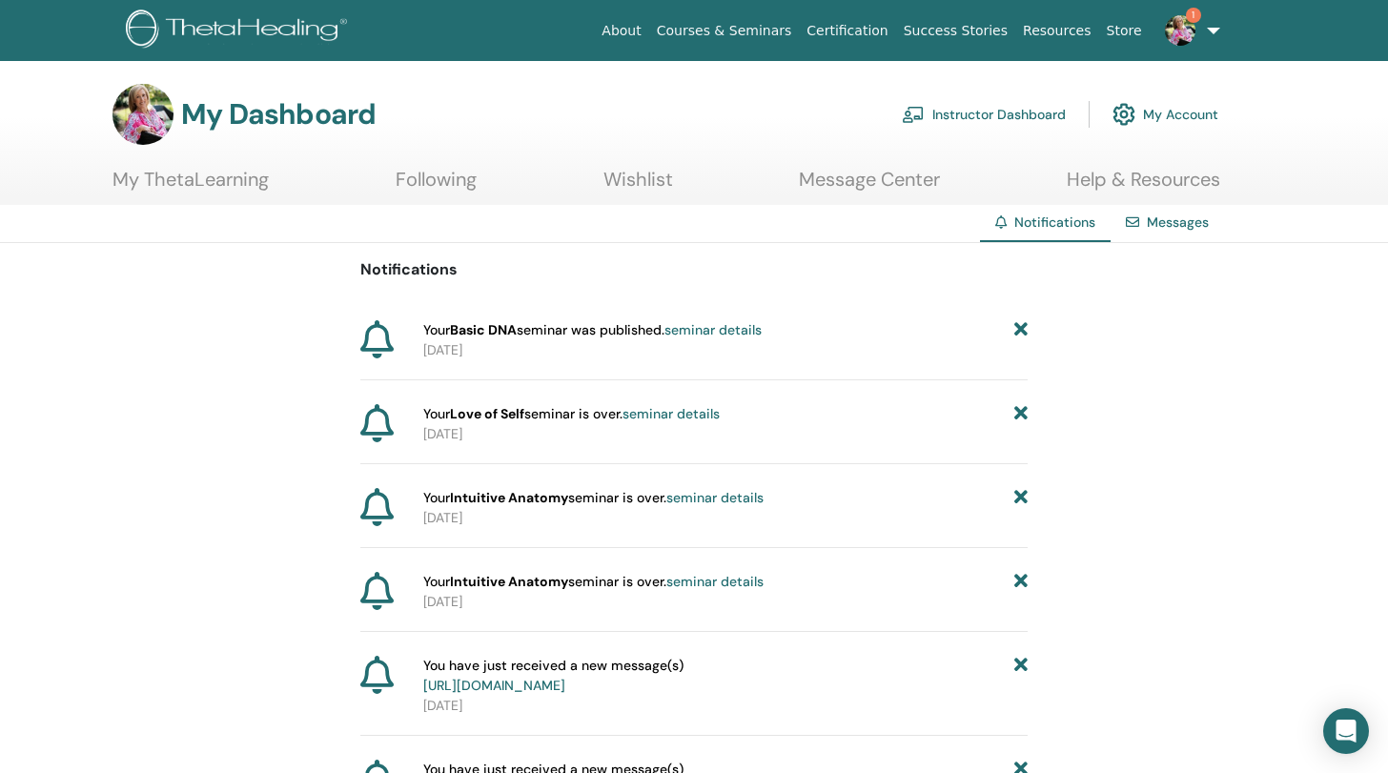
click at [737, 328] on link "seminar details" at bounding box center [713, 329] width 97 height 17
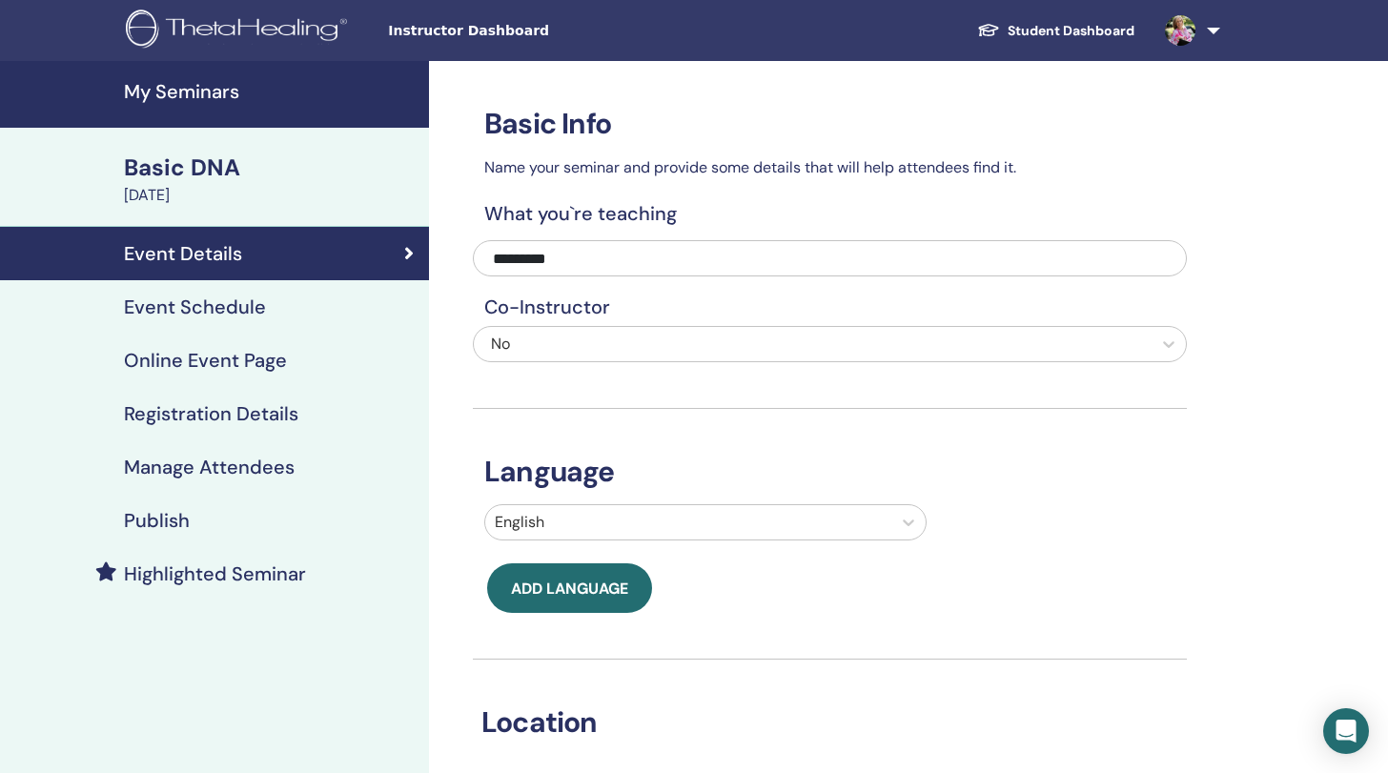
click at [164, 515] on h4 "Publish" at bounding box center [157, 520] width 66 height 23
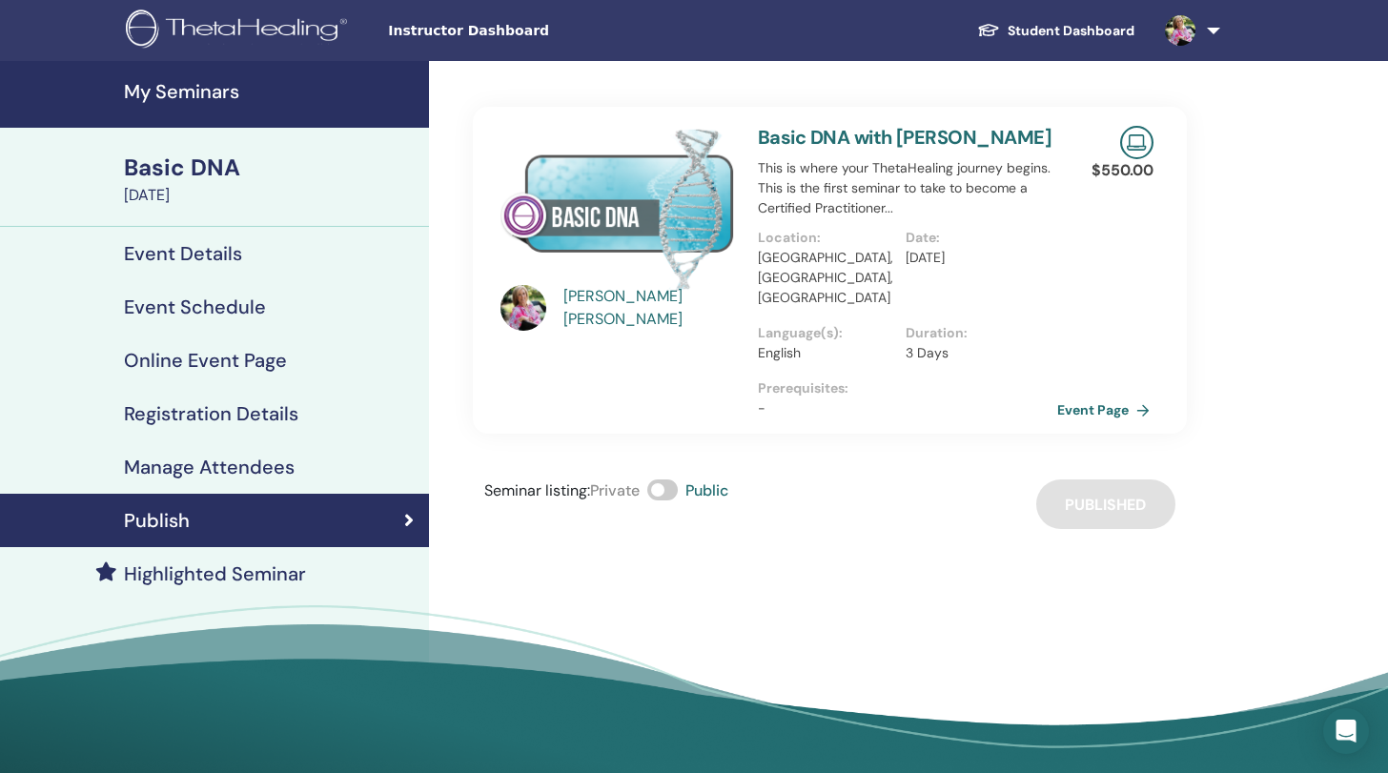
click at [1093, 396] on link "Event Page" at bounding box center [1107, 410] width 100 height 29
